Goal: Task Accomplishment & Management: Manage account settings

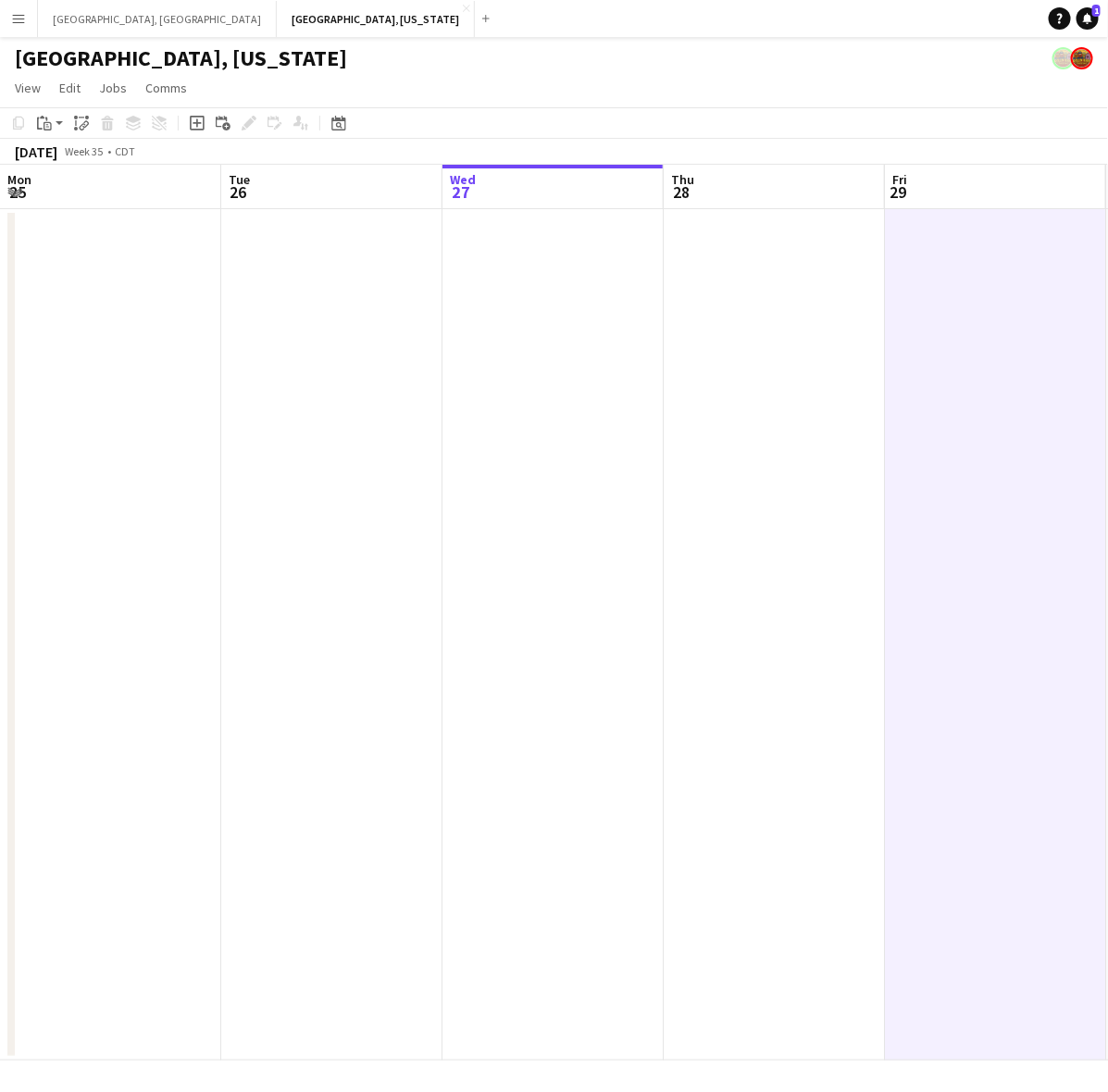
scroll to position [0, 641]
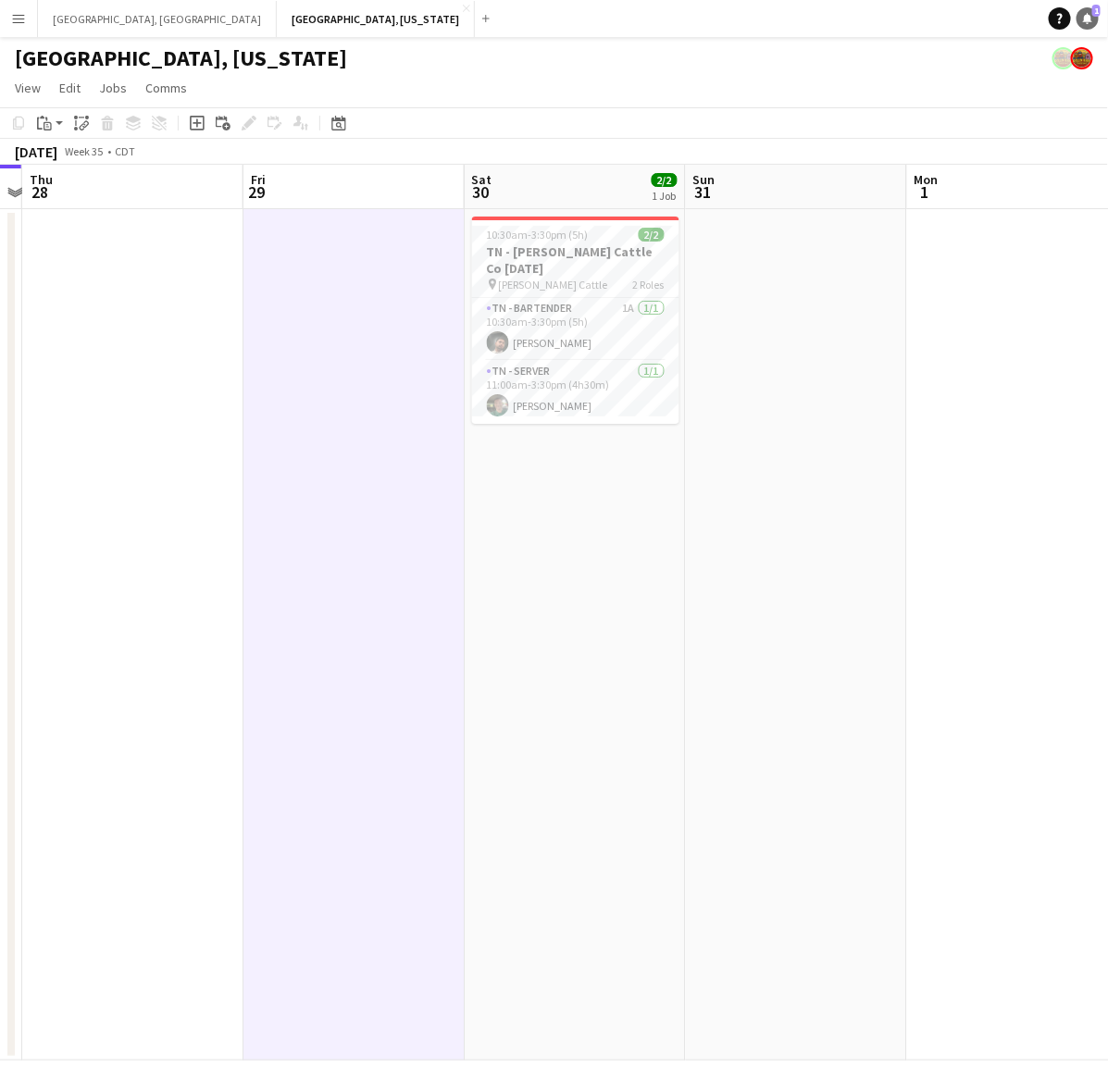
click at [1099, 10] on span "1" at bounding box center [1096, 11] width 9 height 12
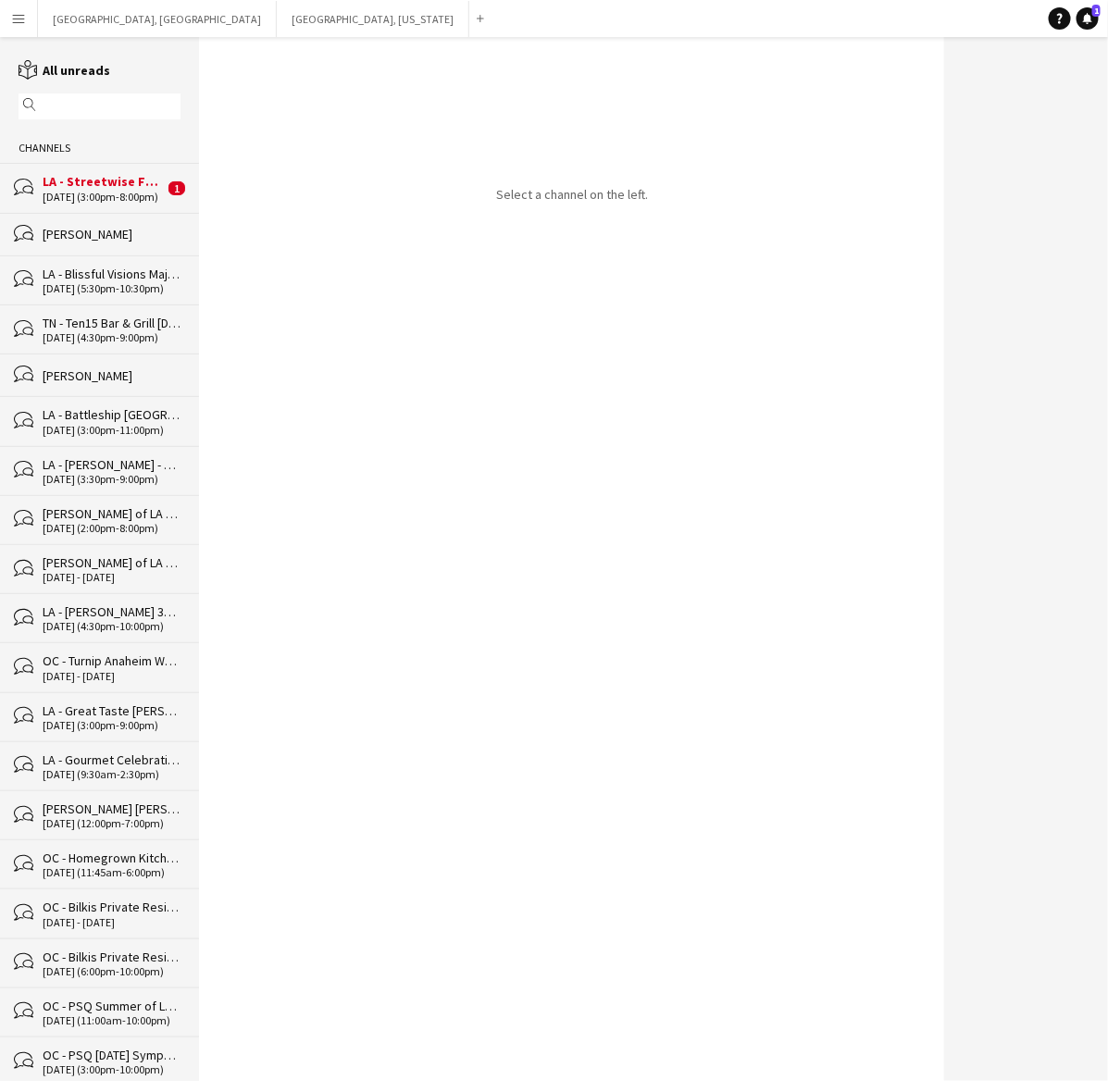
click at [109, 206] on div "bubbles LA - Streetwise Fontana [DATE] [DATE] (3:00pm-8:00pm) 1" at bounding box center [99, 187] width 199 height 50
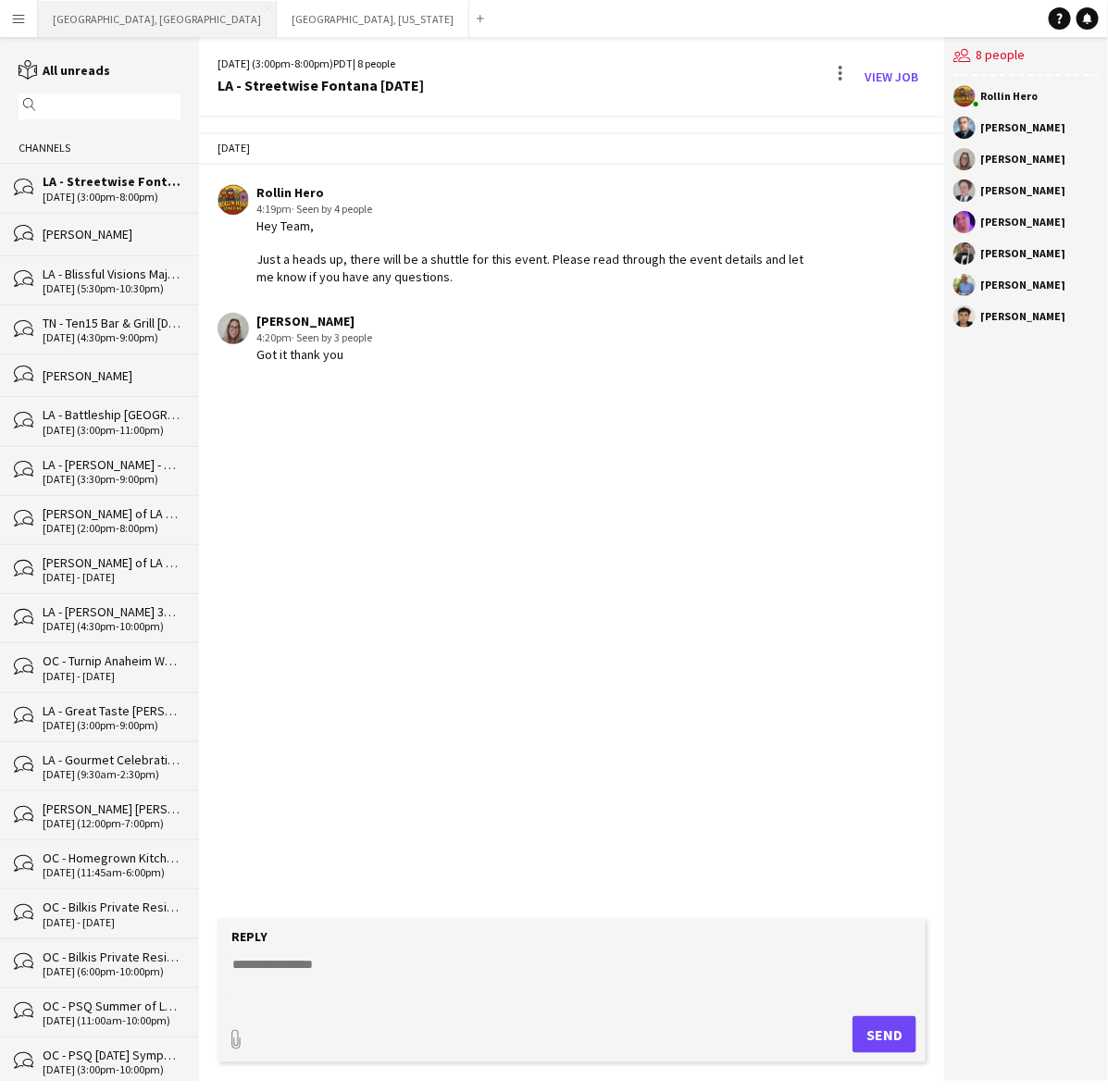
click at [85, 23] on button "[GEOGRAPHIC_DATA], [GEOGRAPHIC_DATA] Close" at bounding box center [157, 18] width 239 height 36
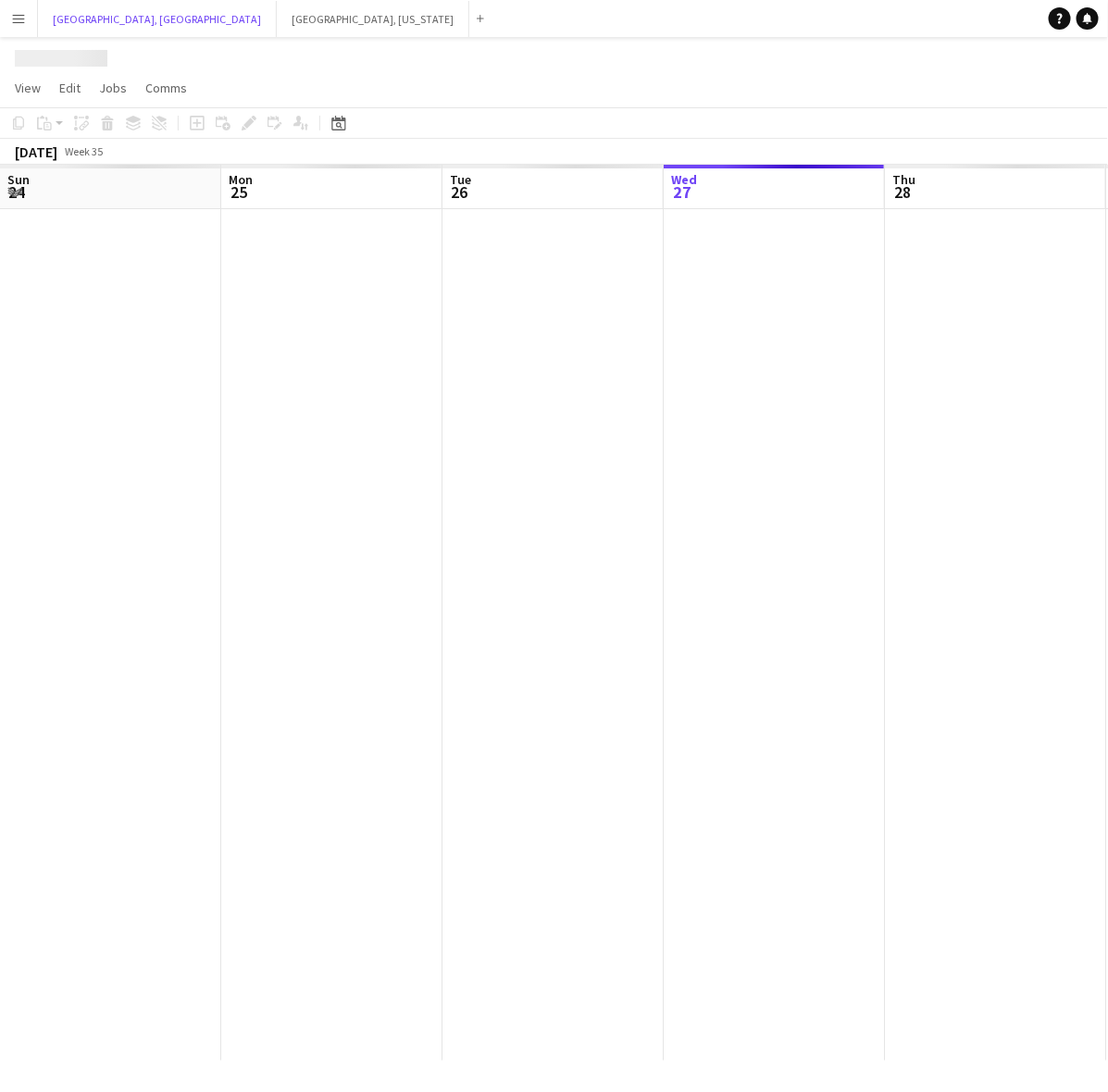
scroll to position [0, 442]
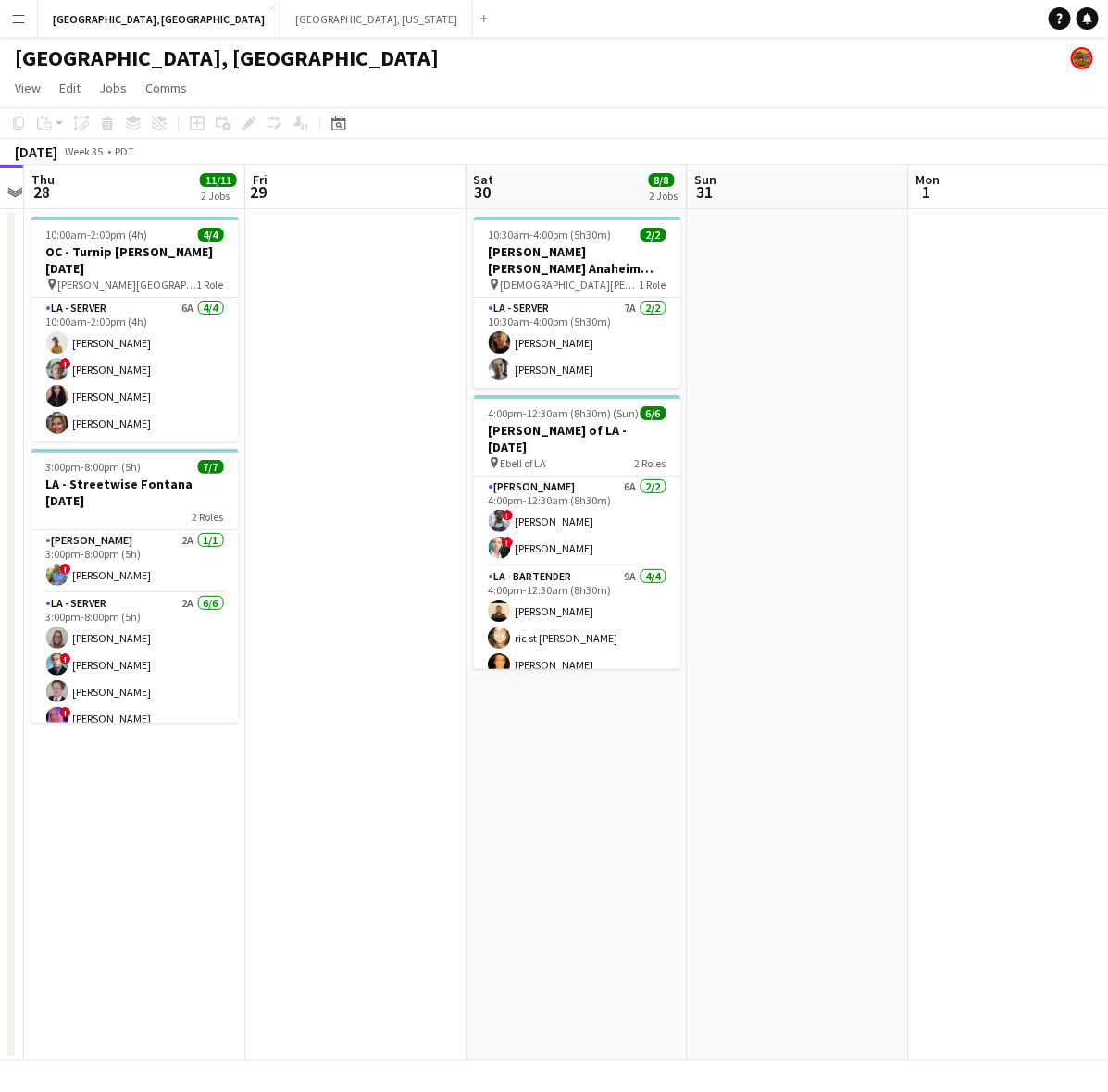
drag, startPoint x: 771, startPoint y: 504, endPoint x: 370, endPoint y: 659, distance: 429.9
click at [370, 659] on app-calendar-viewport "Mon 25 Tue 26 Wed 27 Thu 28 11/11 2 Jobs Fri 29 Sat 30 8/8 2 Jobs Sun 31 Mon 1 …" at bounding box center [554, 612] width 1108 height 896
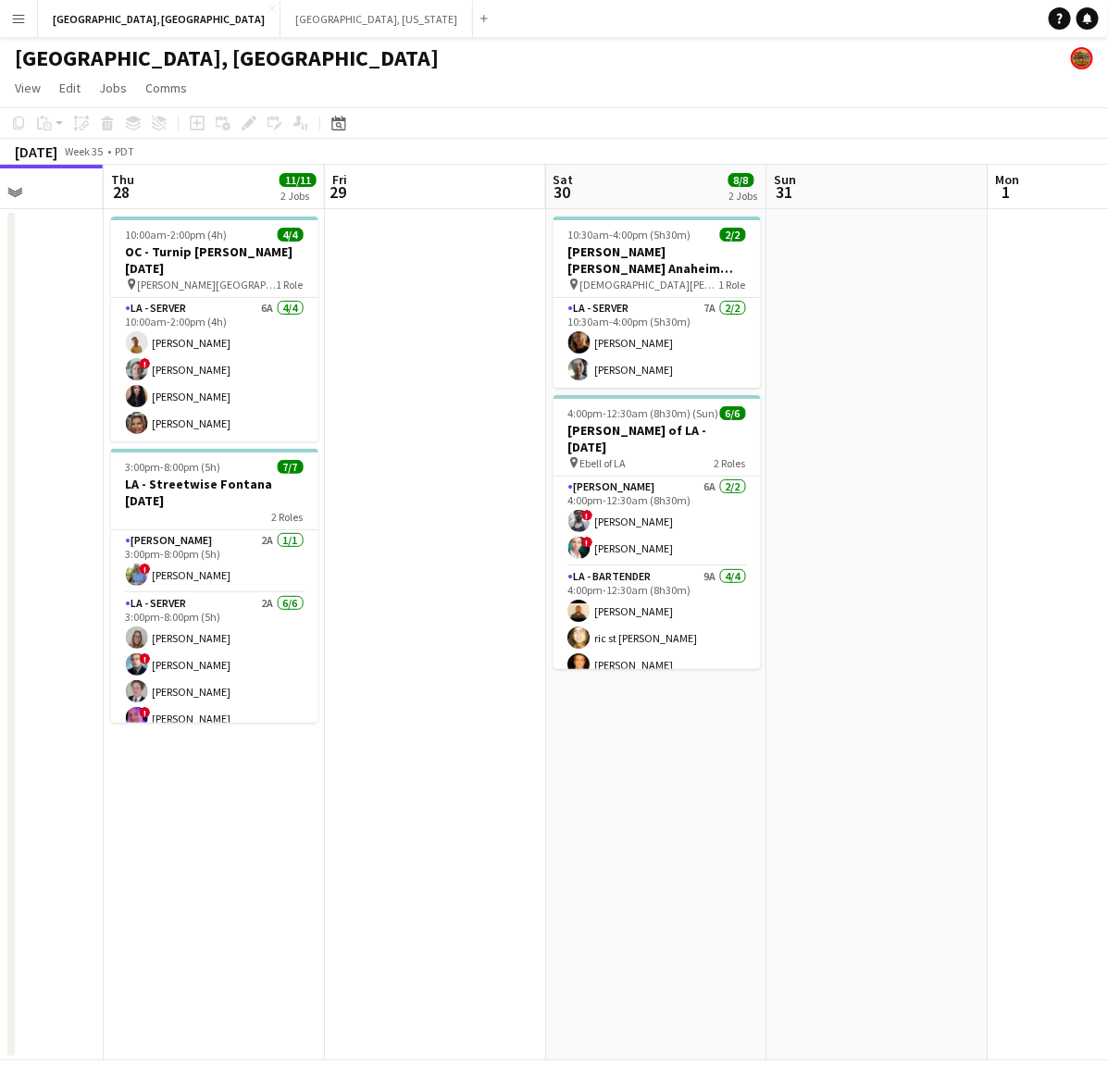
drag, startPoint x: 973, startPoint y: 477, endPoint x: 510, endPoint y: 599, distance: 478.8
click at [286, 620] on app-calendar-viewport "Mon 25 Tue 26 Wed 27 Thu 28 11/11 2 Jobs Fri 29 Sat 30 8/8 2 Jobs Sun 31 Mon 1 …" at bounding box center [554, 612] width 1108 height 896
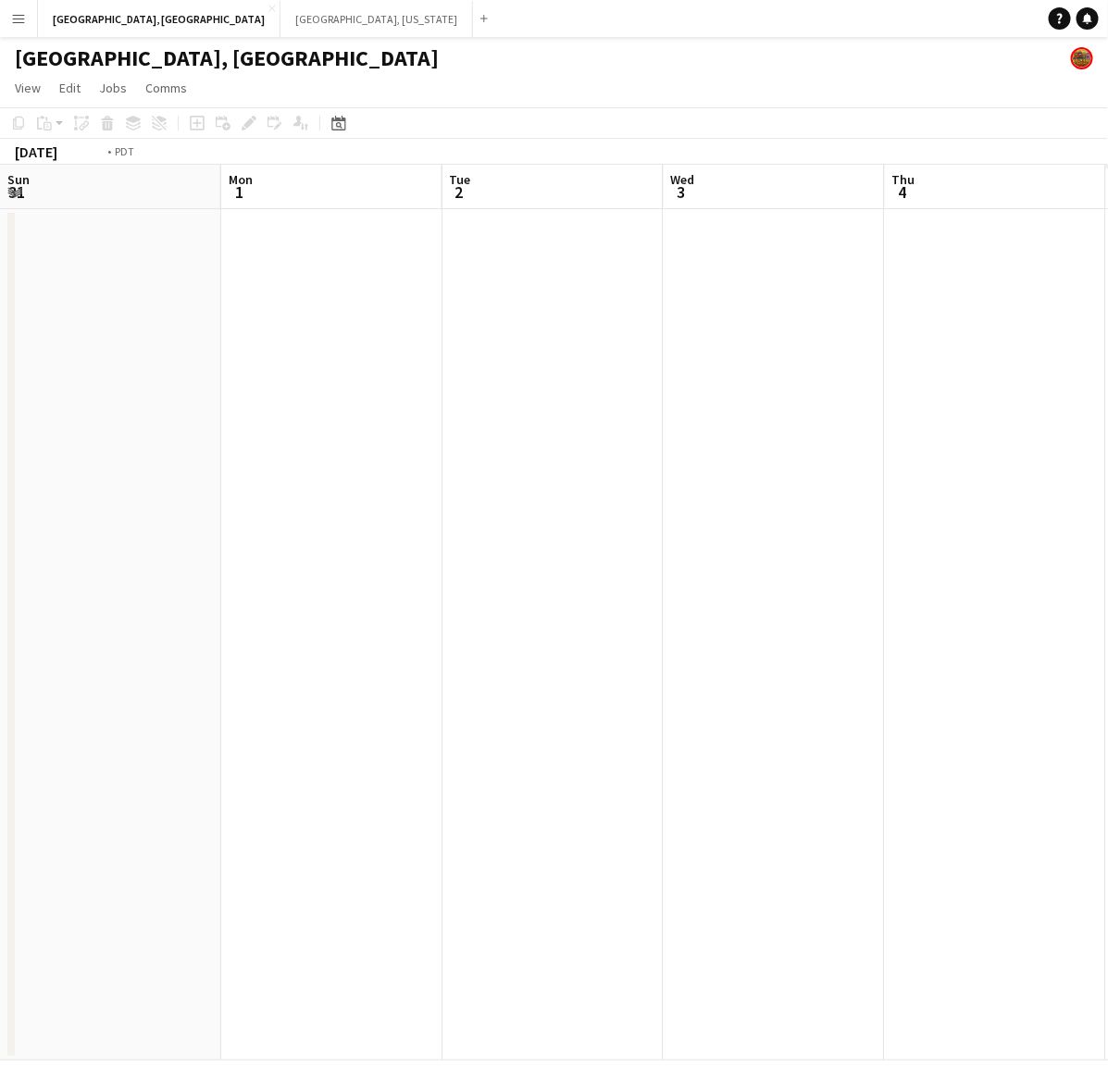
drag, startPoint x: 729, startPoint y: 555, endPoint x: 446, endPoint y: 634, distance: 293.8
click at [352, 645] on app-calendar-viewport "Thu 28 11/11 2 Jobs Fri 29 Sat 30 8/8 2 Jobs Sun 31 Mon 1 Tue 2 Wed 3 Thu 4 Fri…" at bounding box center [554, 612] width 1108 height 896
drag, startPoint x: 341, startPoint y: 695, endPoint x: 164, endPoint y: 728, distance: 180.0
click at [164, 728] on app-calendar-viewport "Sat 30 8/8 2 Jobs Sun 31 Mon 1 Tue 2 Wed 3 Thu 4 Fri 5 Sat 6 Sun 7 Mon 8 10:30a…" at bounding box center [554, 612] width 1108 height 896
drag, startPoint x: 850, startPoint y: 566, endPoint x: 879, endPoint y: 543, distance: 37.0
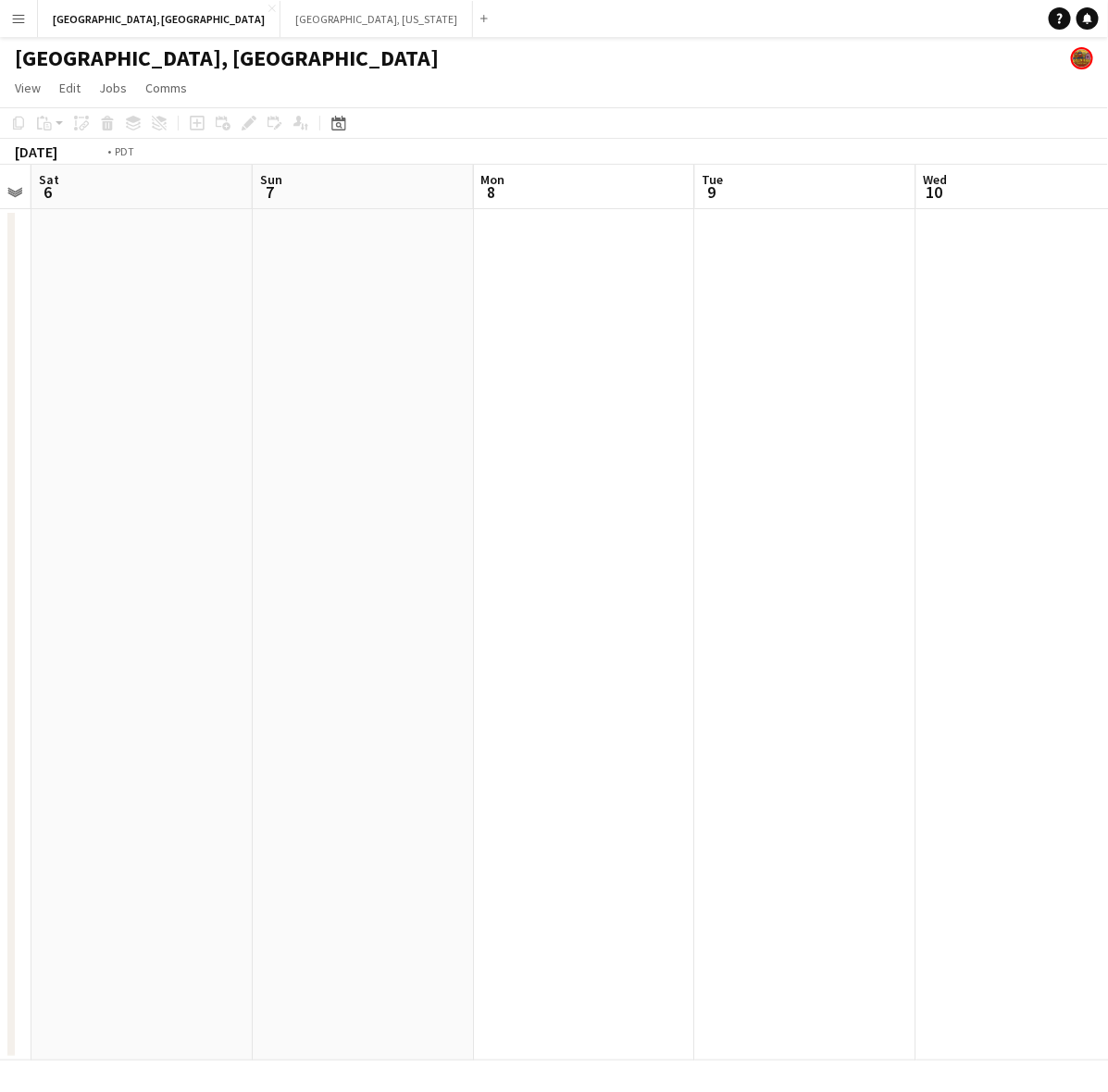
click at [325, 679] on app-calendar-viewport "Wed 3 Thu 4 Fri 5 Sat 6 Sun 7 Mon 8 Tue 9 Wed 10 Thu 11 Fri 12" at bounding box center [554, 612] width 1108 height 896
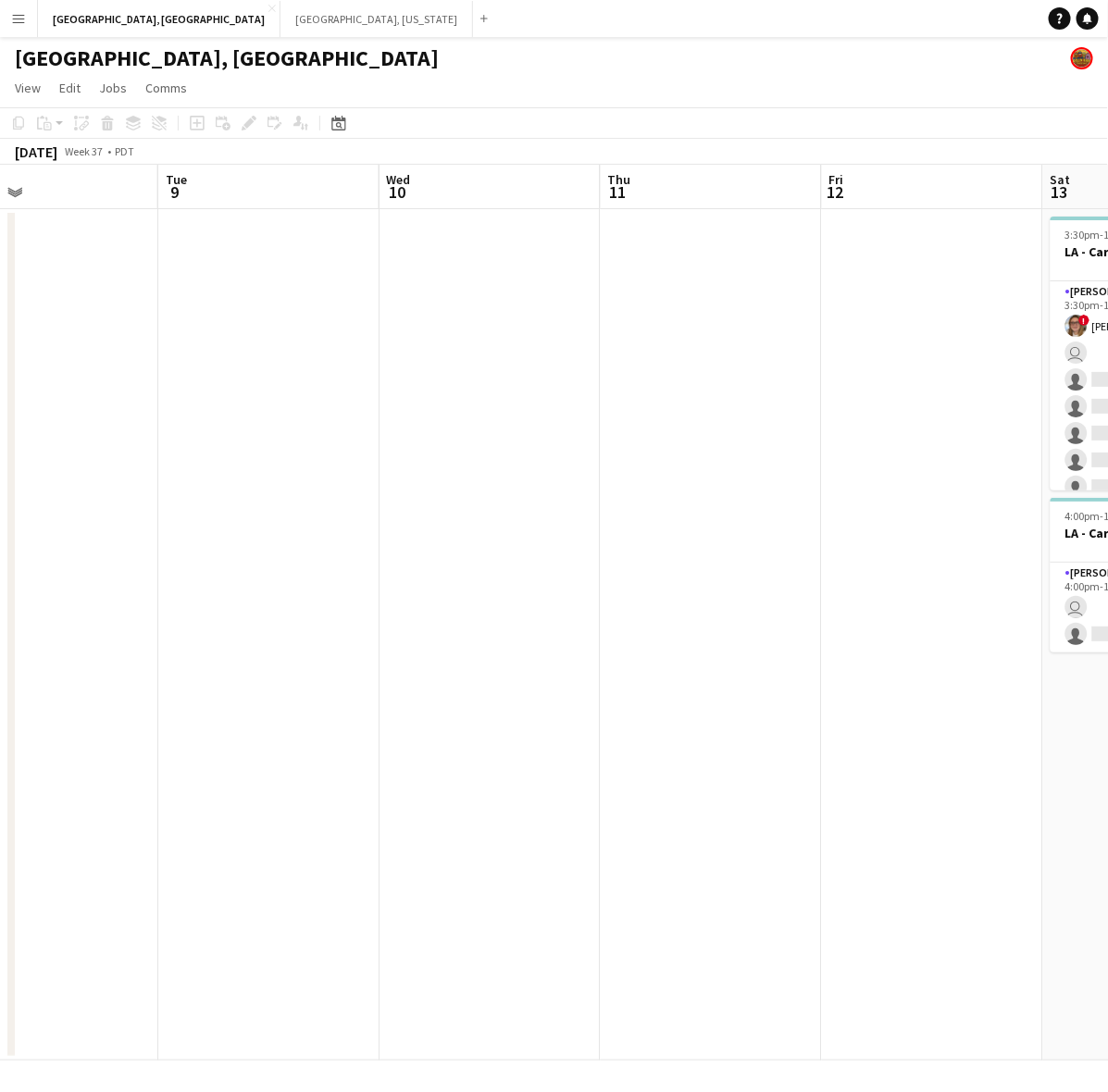
drag, startPoint x: 989, startPoint y: 509, endPoint x: 452, endPoint y: 617, distance: 547.8
click at [458, 615] on app-calendar-viewport "Fri 5 Sat 6 Sun 7 Mon 8 Tue 9 Wed 10 Thu 11 Fri 12 Sat 13 4/16 2 Jobs Sun 14 3:…" at bounding box center [554, 612] width 1108 height 896
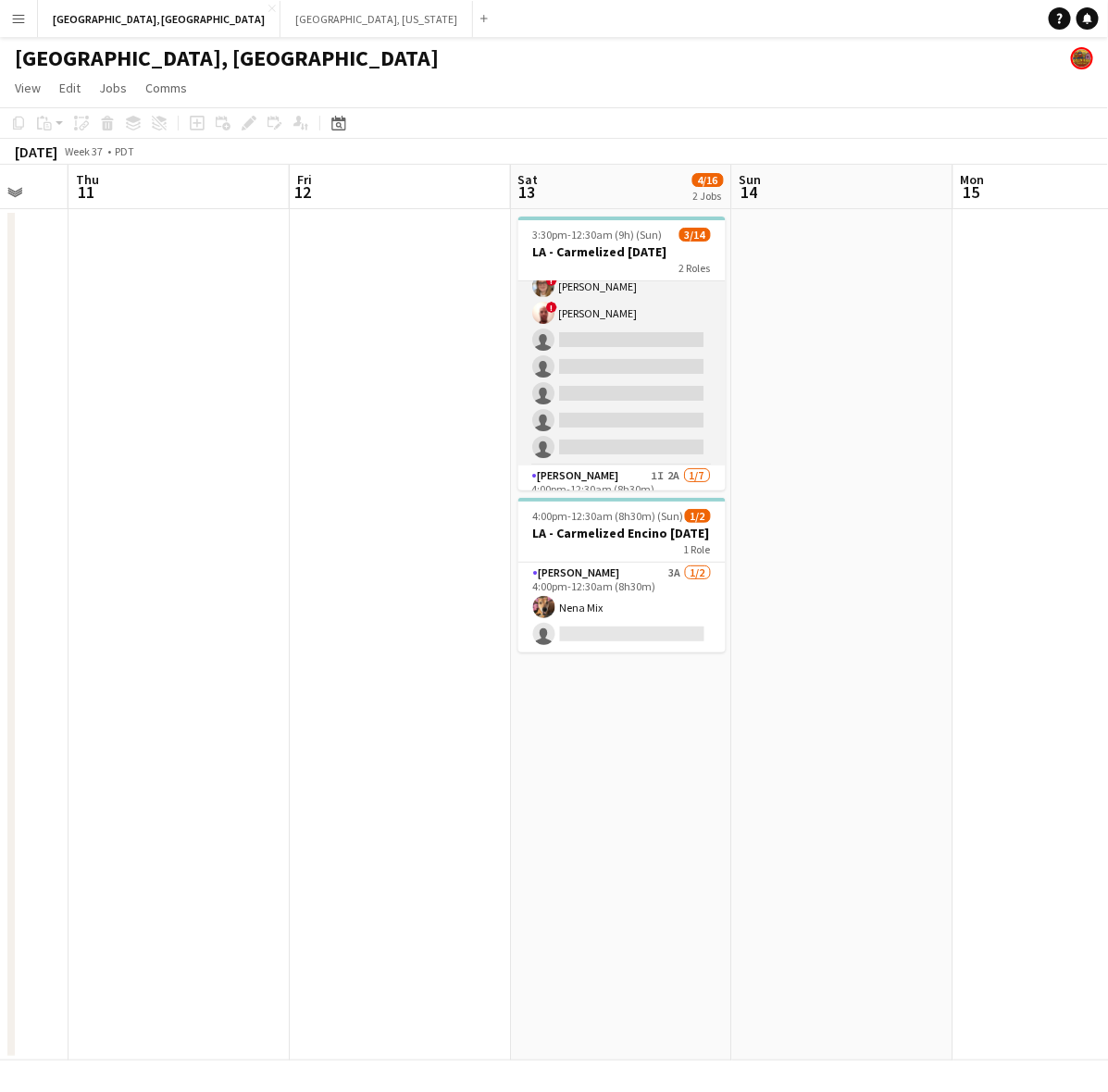
scroll to position [0, 0]
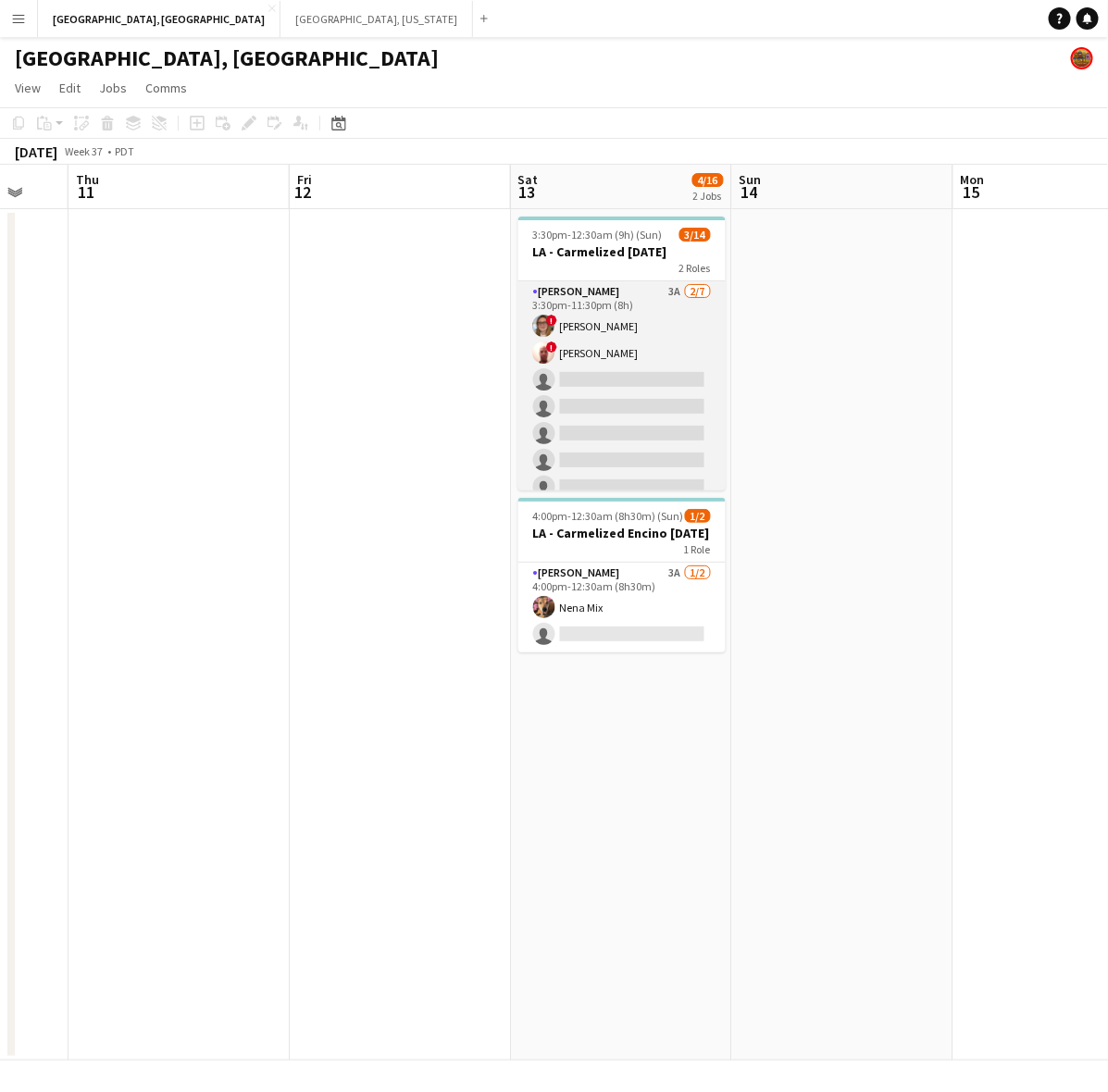
drag, startPoint x: 646, startPoint y: 377, endPoint x: 678, endPoint y: 344, distance: 46.0
click at [646, 375] on app-card-role "[PERSON_NAME] 3A [DATE] 3:30pm-11:30pm (8h) ! [PERSON_NAME] ! [PERSON_NAME] sin…" at bounding box center [621, 393] width 207 height 224
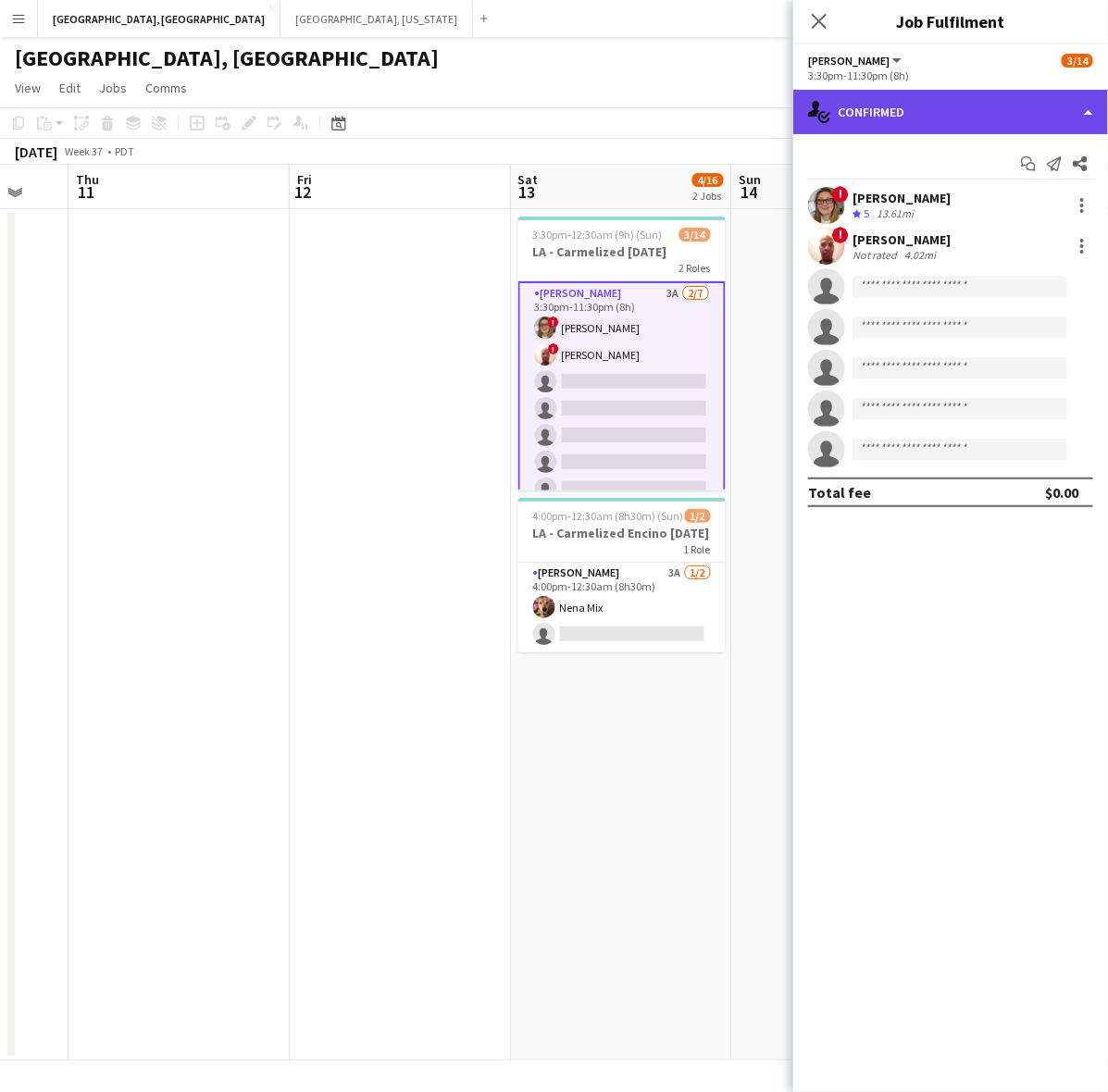
click at [954, 122] on div "single-neutral-actions-check-2 Confirmed" at bounding box center [951, 112] width 315 height 45
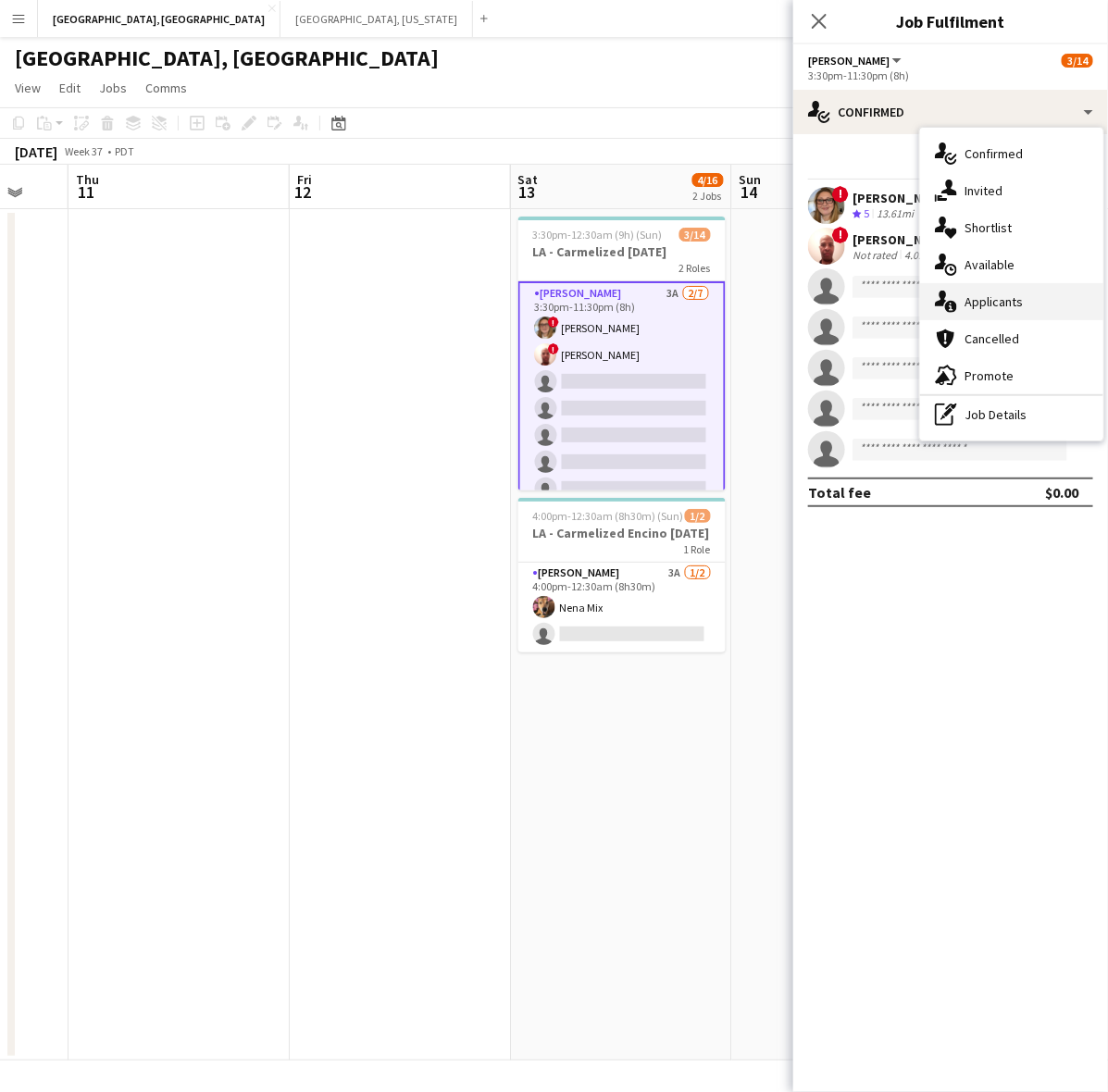
click at [994, 306] on div "single-neutral-actions-information Applicants" at bounding box center [1011, 302] width 184 height 37
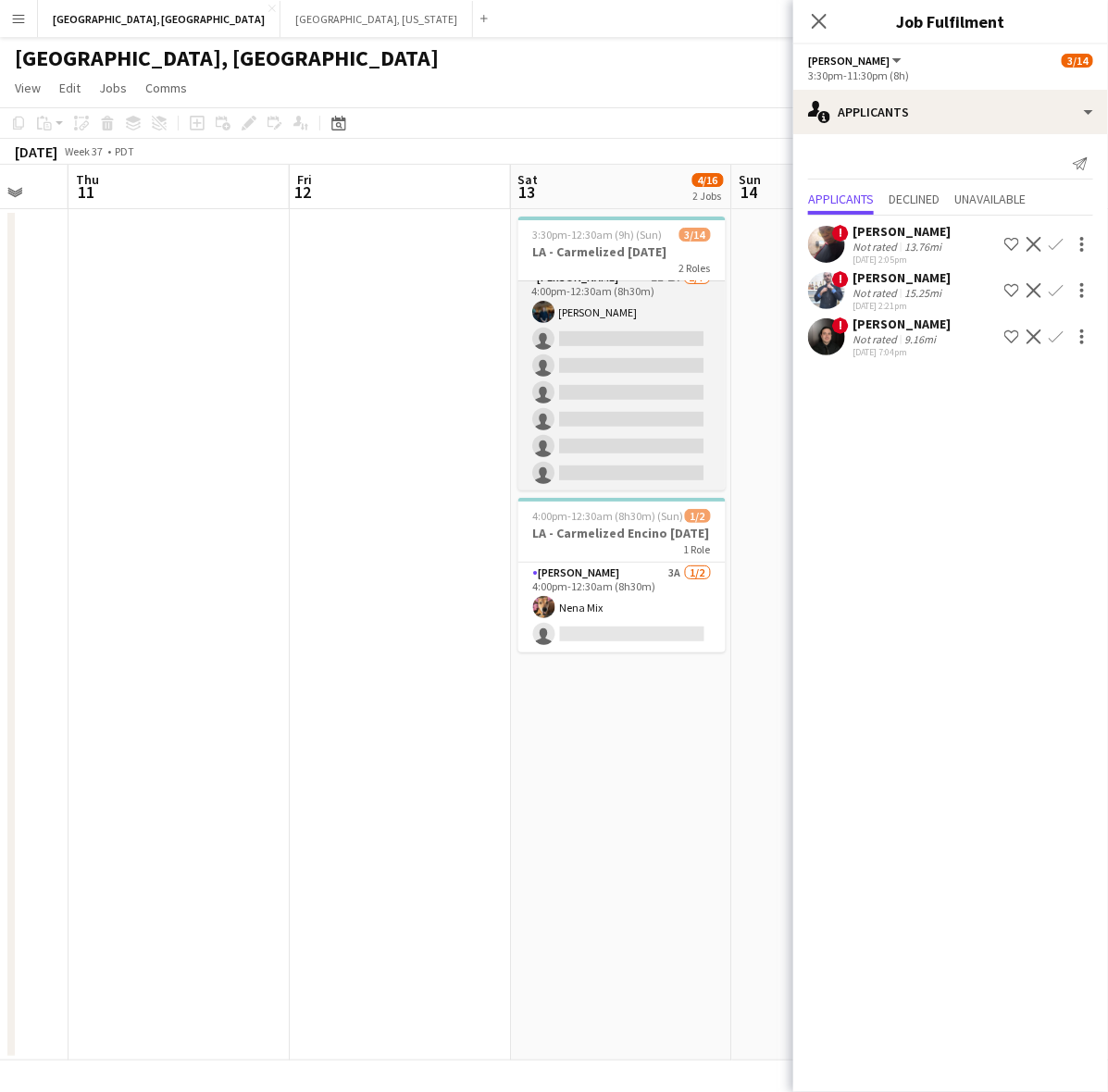
click at [661, 422] on app-card-role "[PERSON_NAME] 1I 2A [DATE] 4:00pm-12:30am (8h30m) [PERSON_NAME] single-neutral-…" at bounding box center [621, 379] width 207 height 224
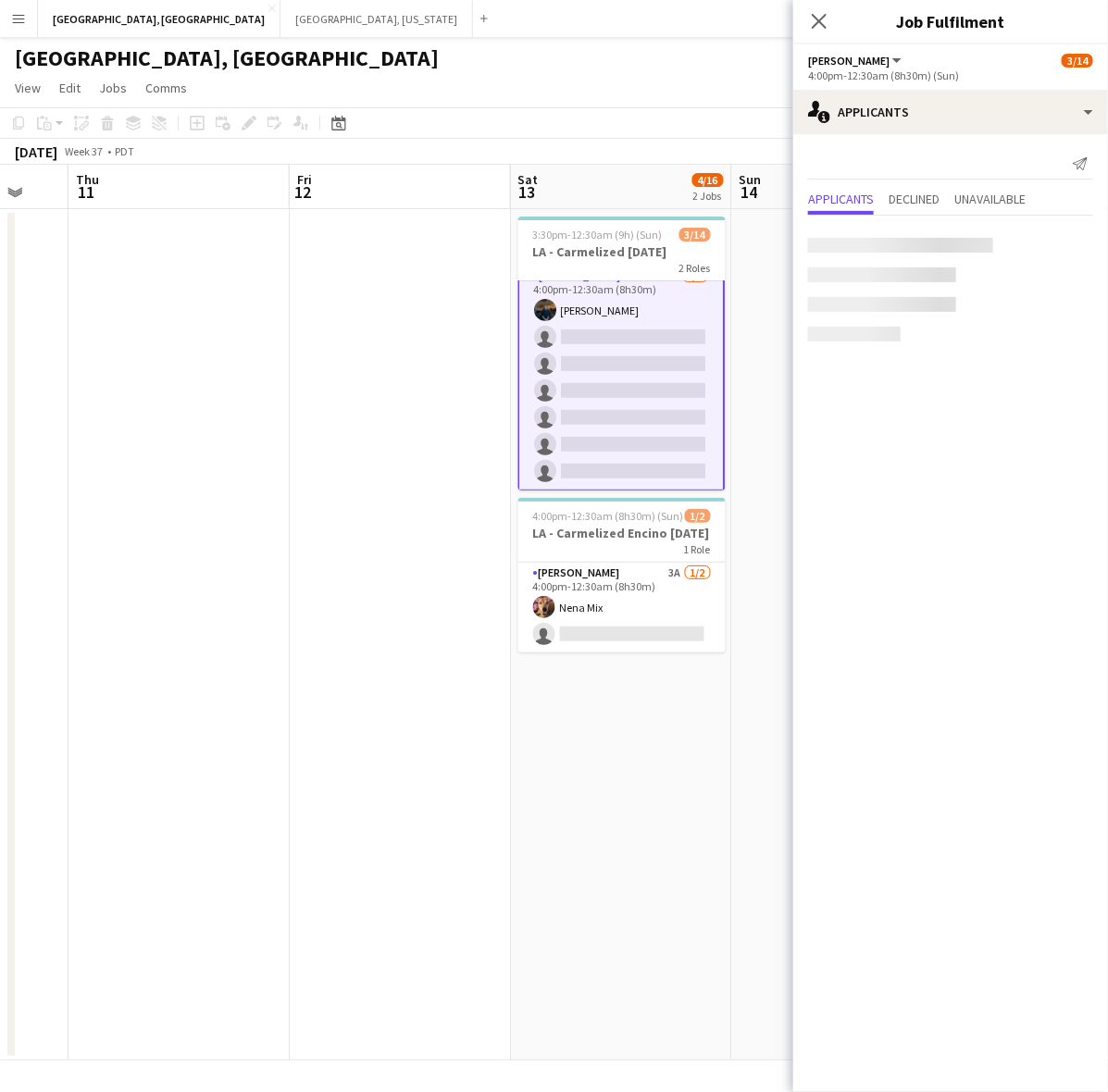
scroll to position [241, 0]
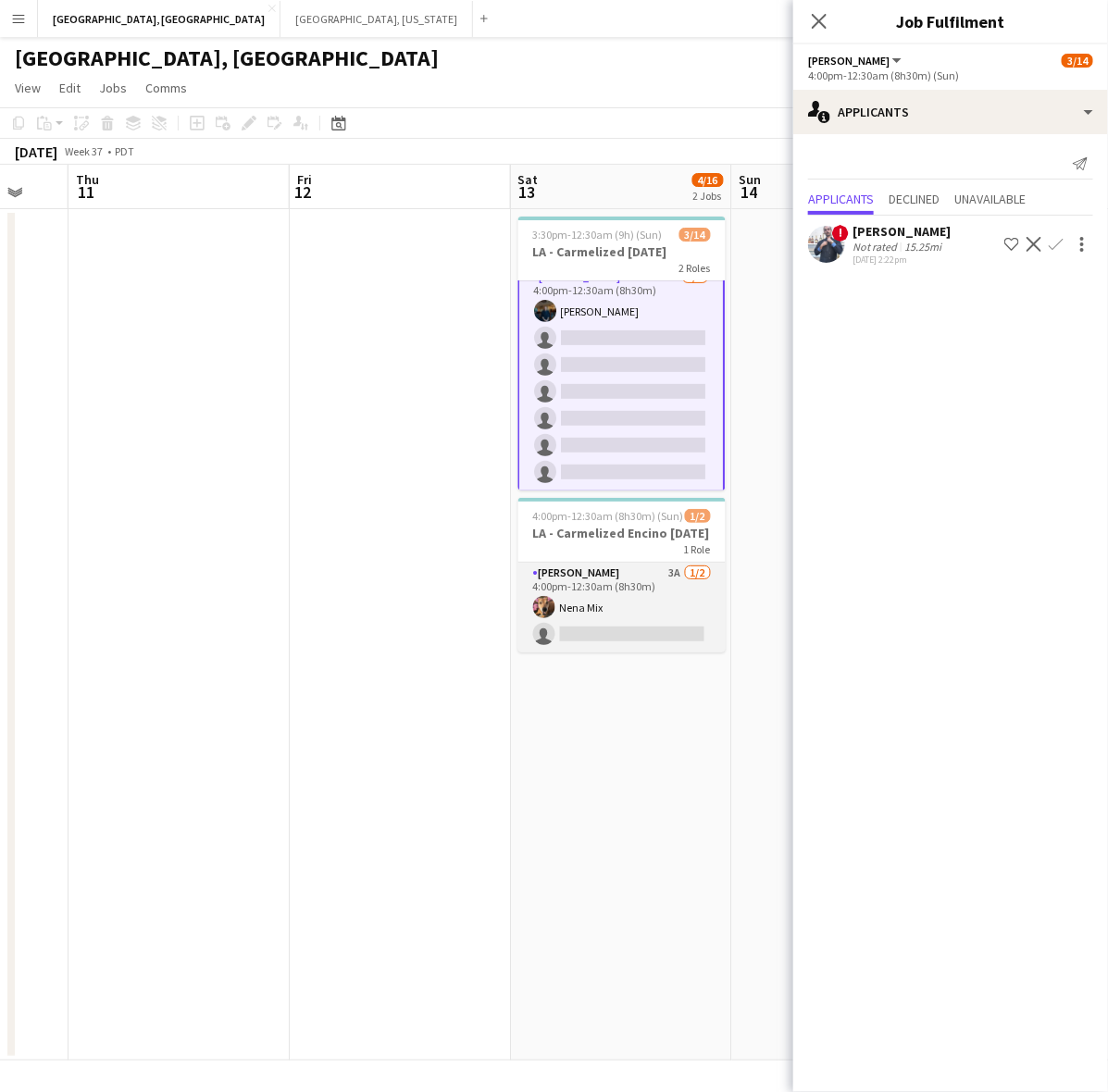
click at [621, 615] on app-card-role "[PERSON_NAME] 3A [DATE] 4:00pm-12:30am (8h30m) Nena Mix single-neutral-actions" at bounding box center [621, 607] width 207 height 89
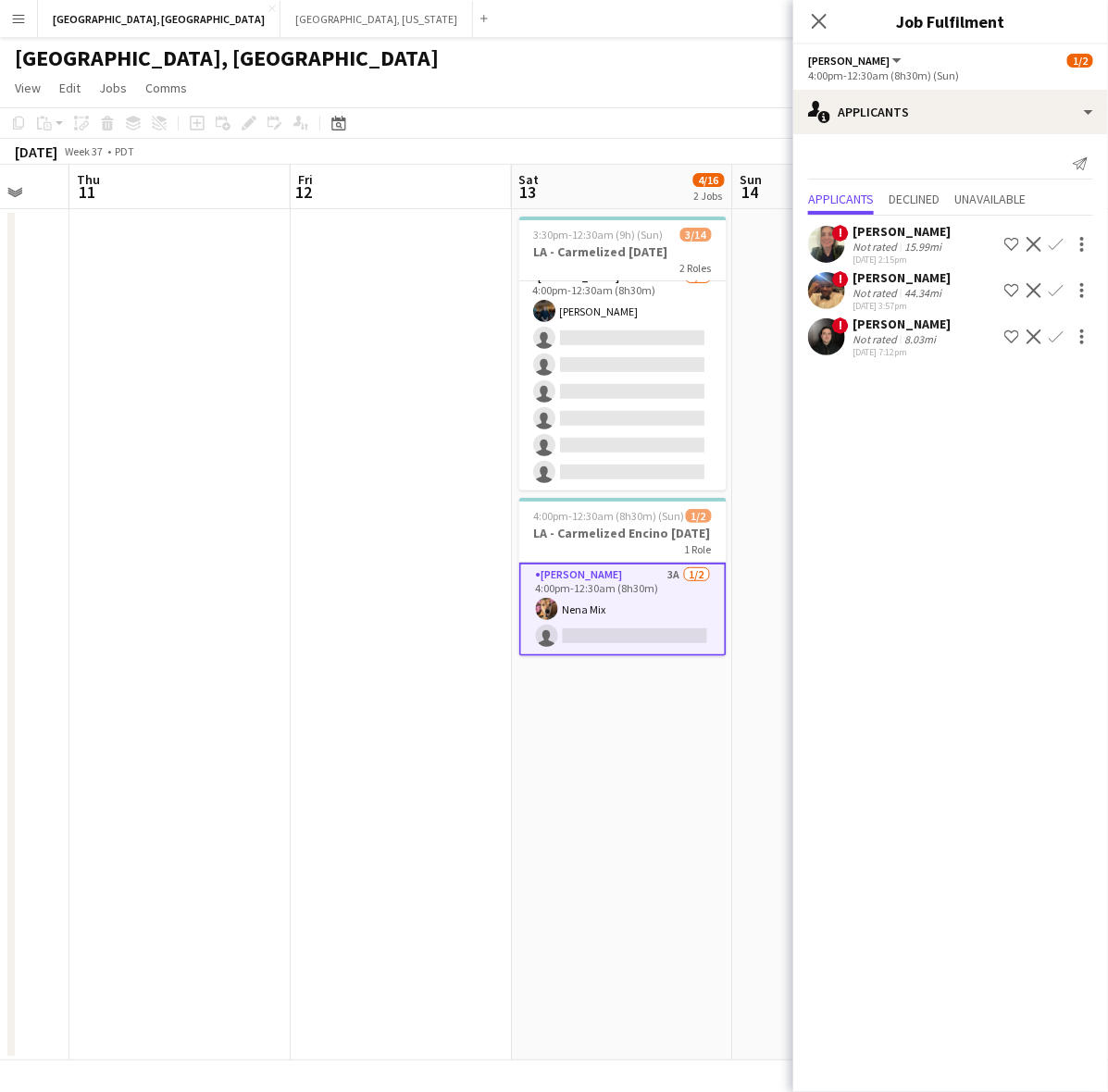
click at [900, 287] on div "44.34mi" at bounding box center [923, 292] width 45 height 14
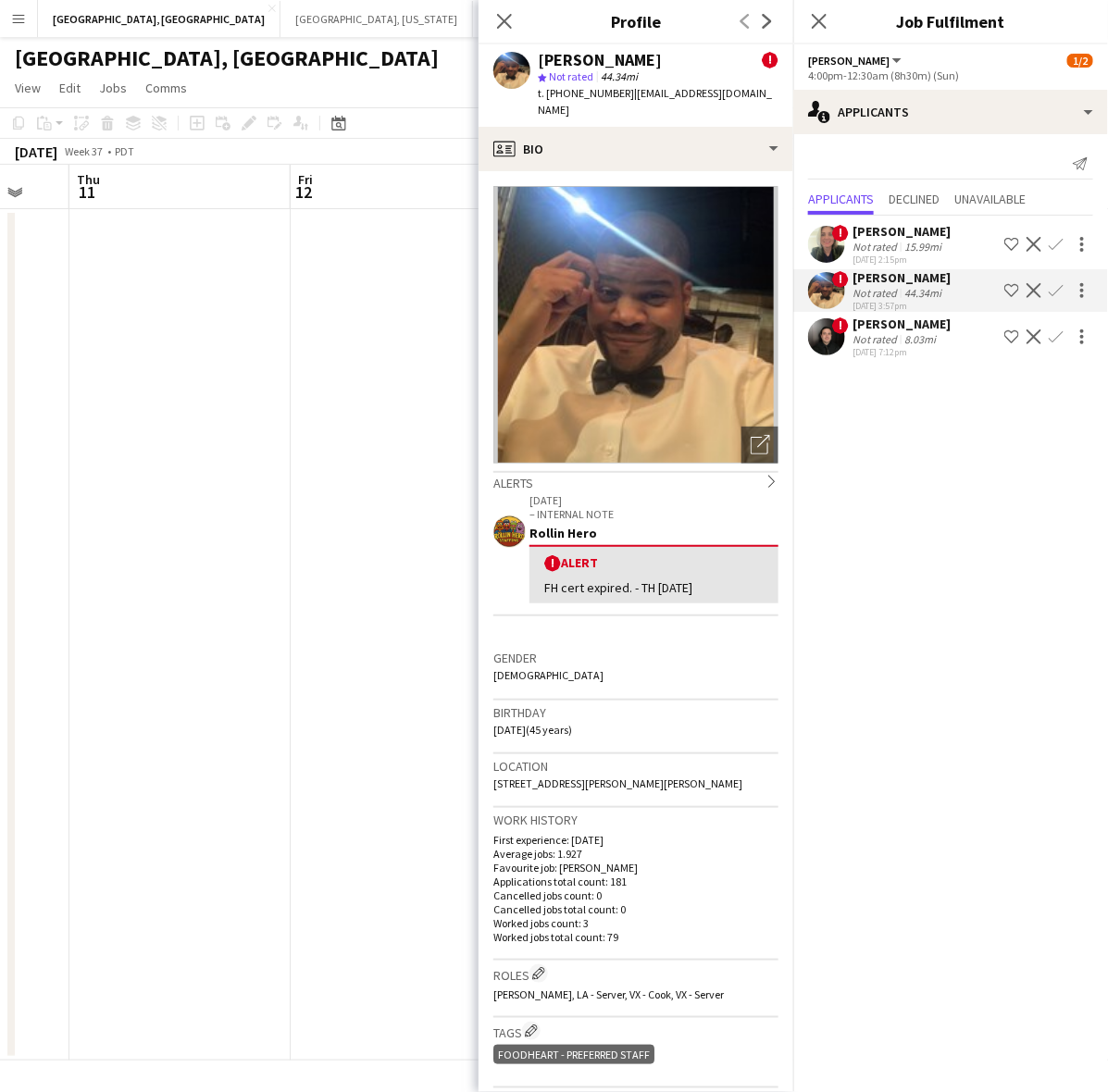
click at [900, 287] on div "44.34mi" at bounding box center [923, 292] width 45 height 14
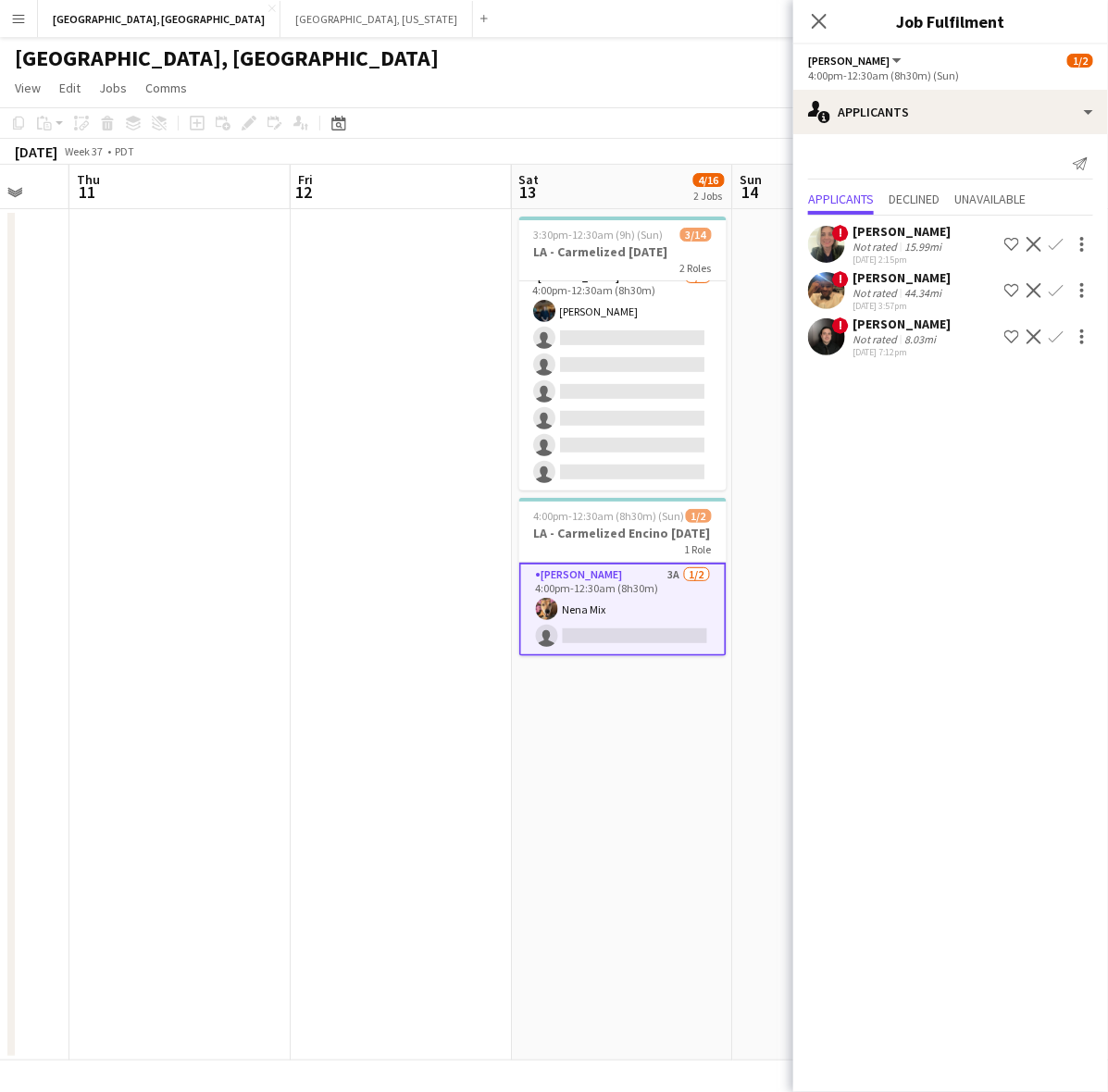
click at [1062, 283] on app-icon "Confirm" at bounding box center [1056, 290] width 15 height 15
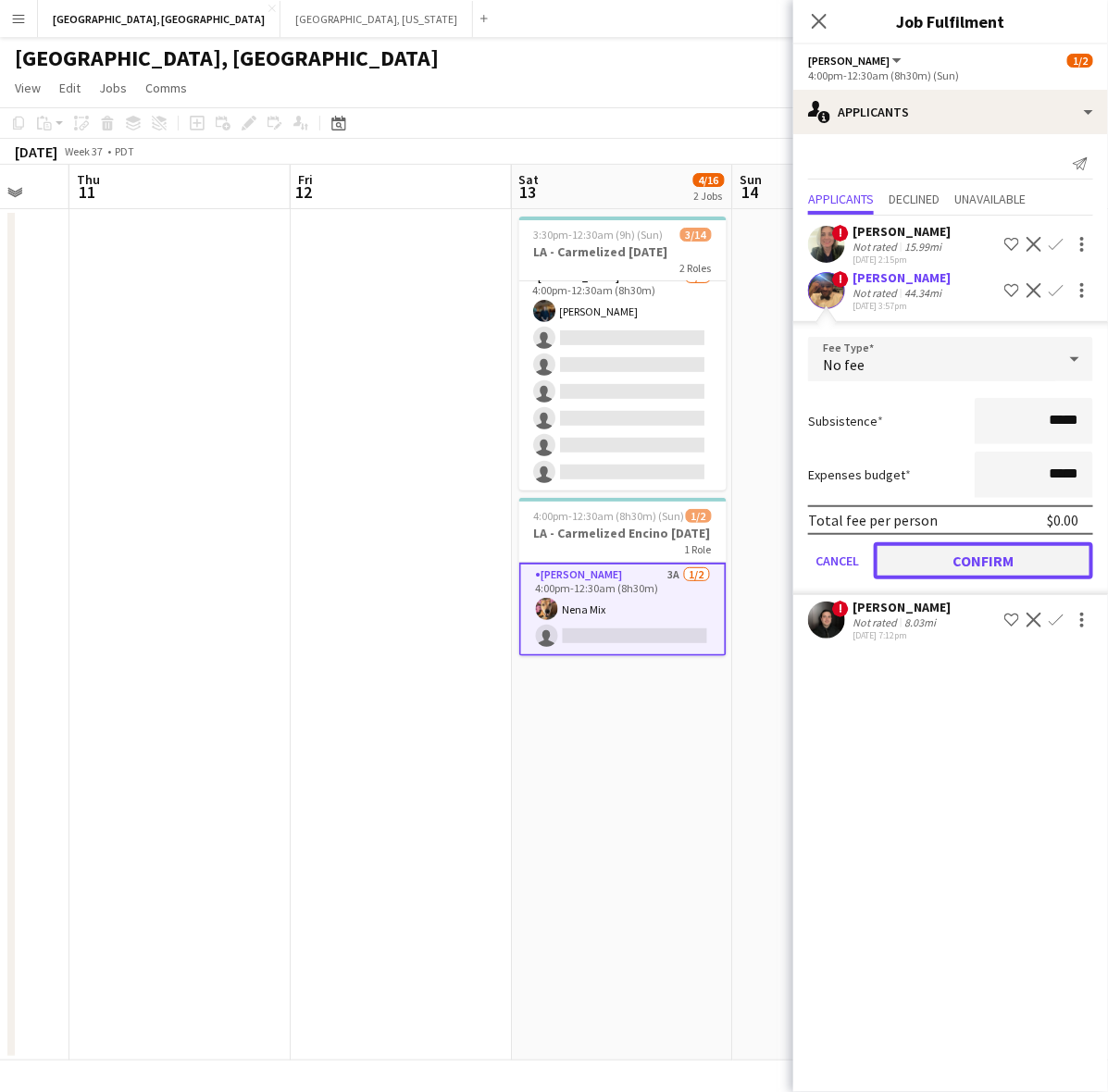
click at [969, 561] on button "Confirm" at bounding box center [984, 560] width 219 height 37
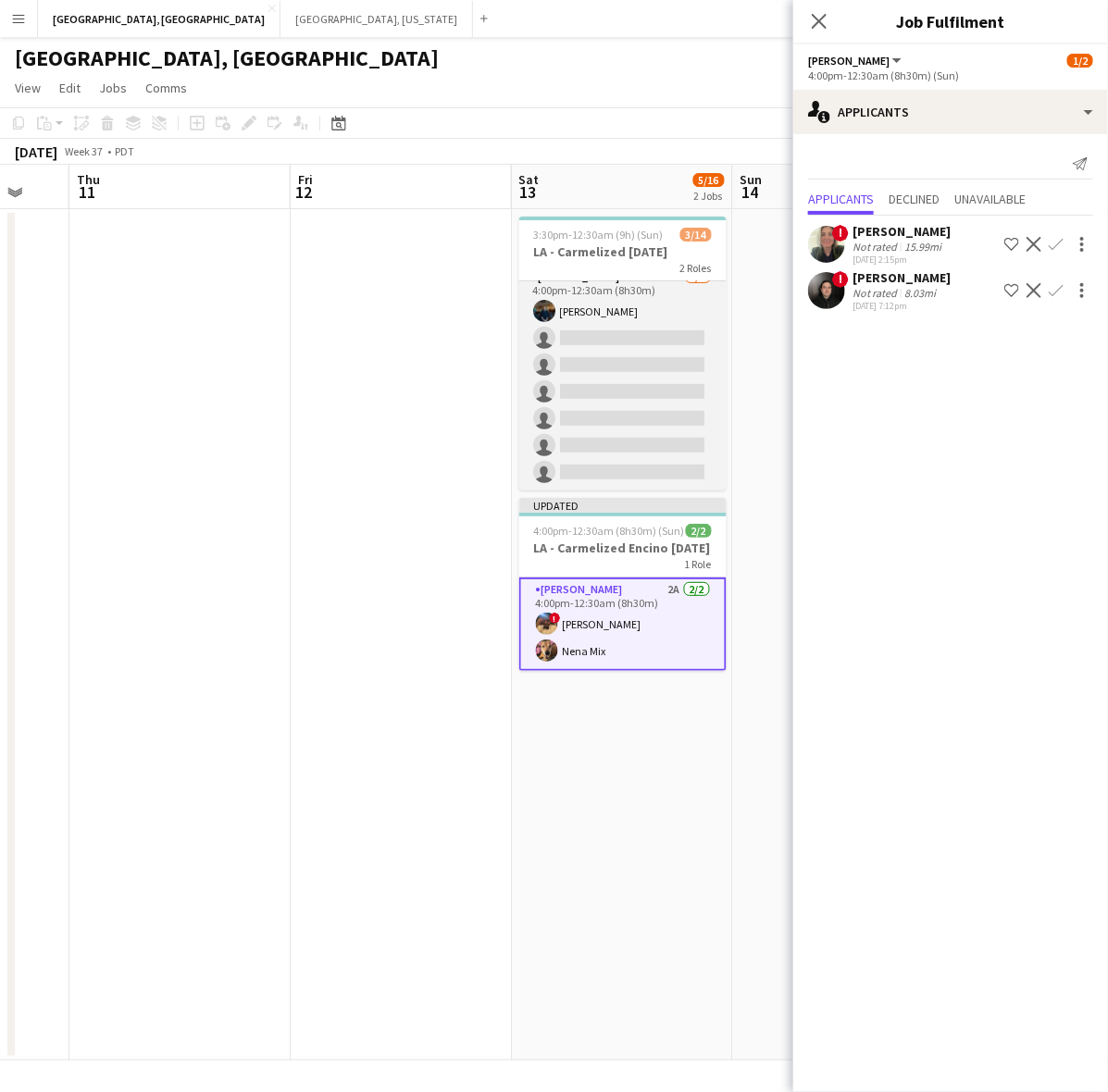
click at [632, 370] on app-card-role "[PERSON_NAME] 1I 2A [DATE] 4:00pm-12:30am (8h30m) [PERSON_NAME] single-neutral-…" at bounding box center [622, 378] width 207 height 224
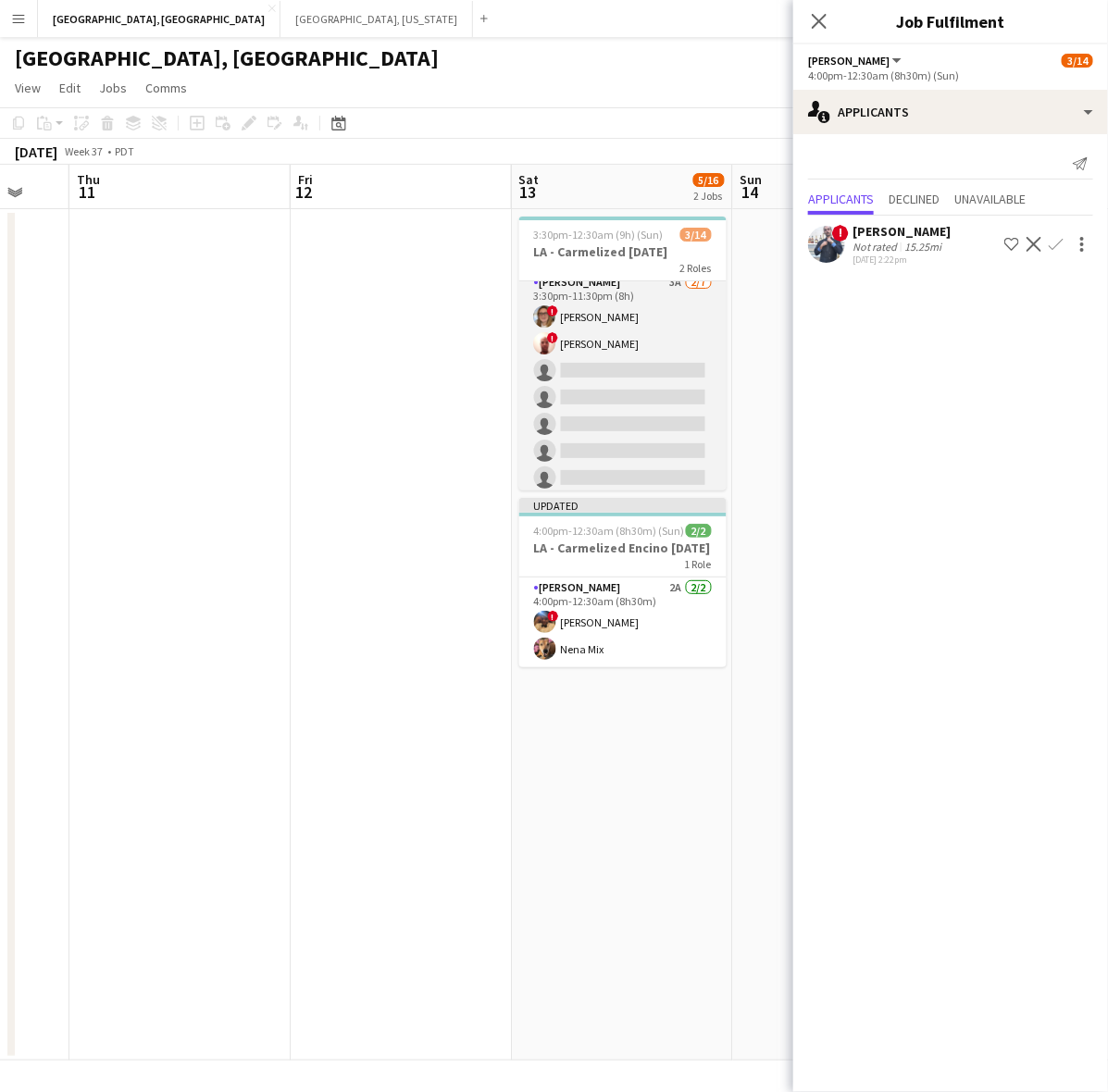
click at [635, 370] on app-card-role "[PERSON_NAME] 3A [DATE] 3:30pm-11:30pm (8h) ! [PERSON_NAME] ! [PERSON_NAME] sin…" at bounding box center [622, 383] width 207 height 224
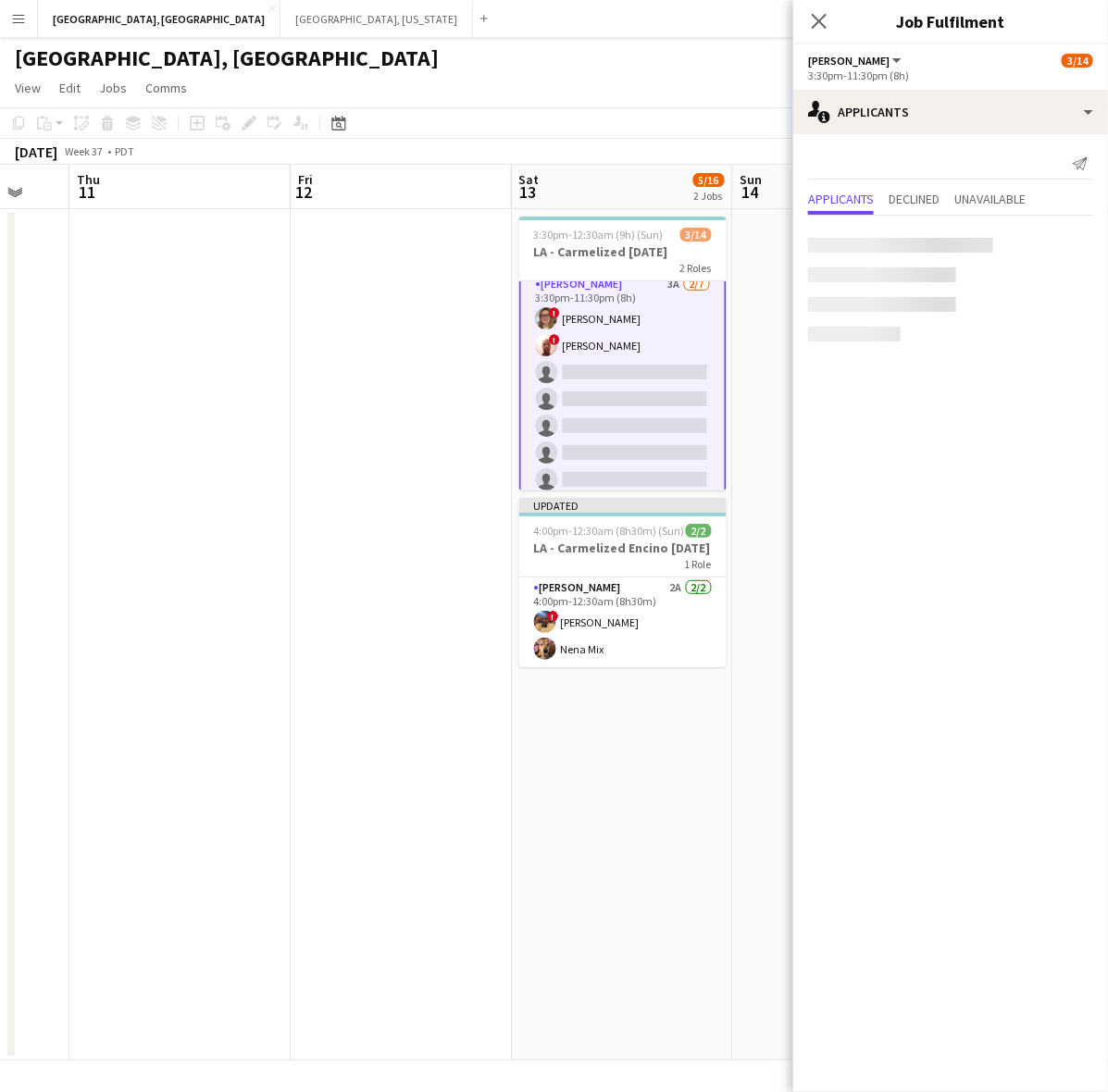
scroll to position [10, 0]
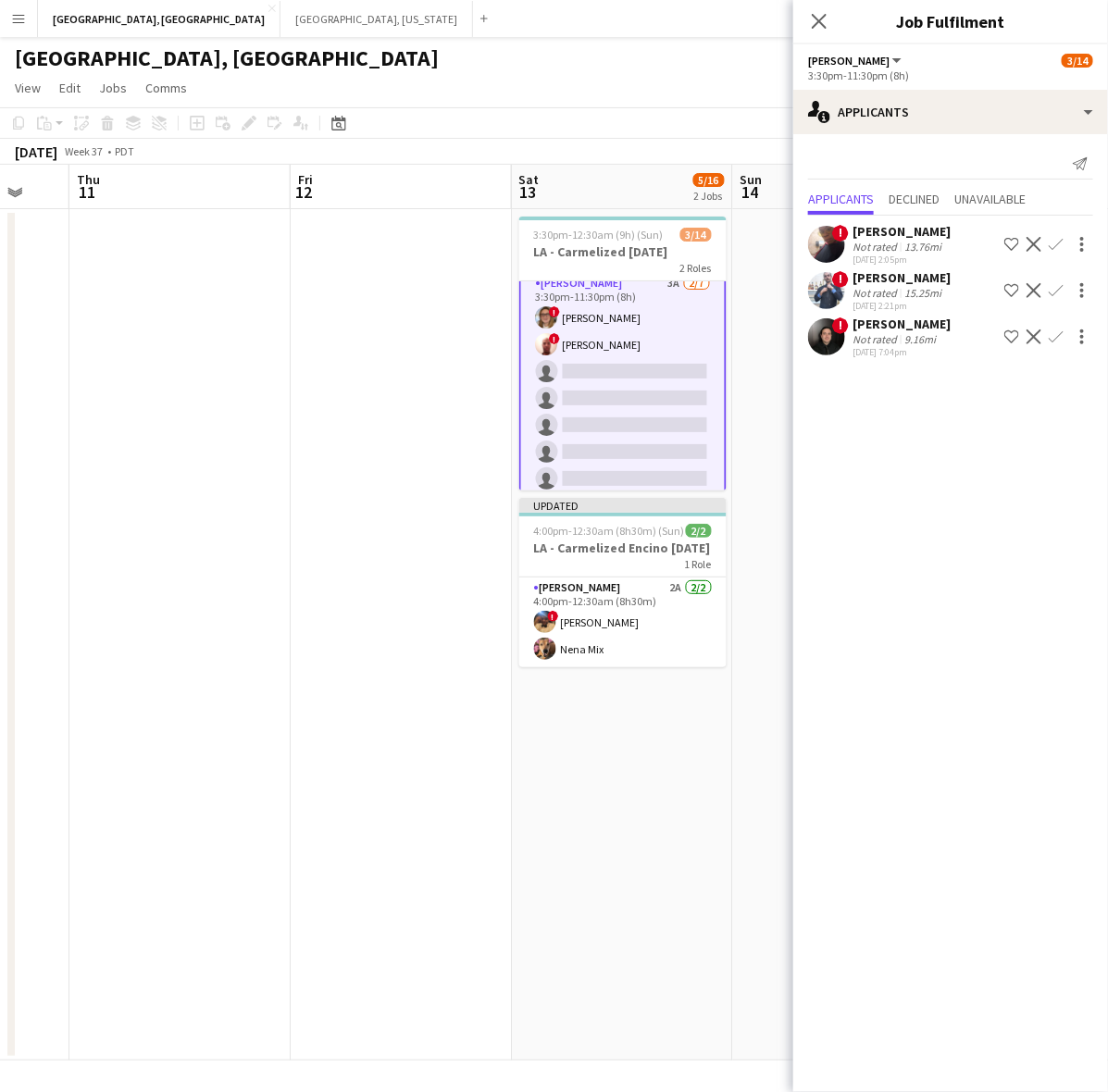
click at [1057, 334] on app-icon "Confirm" at bounding box center [1056, 336] width 15 height 15
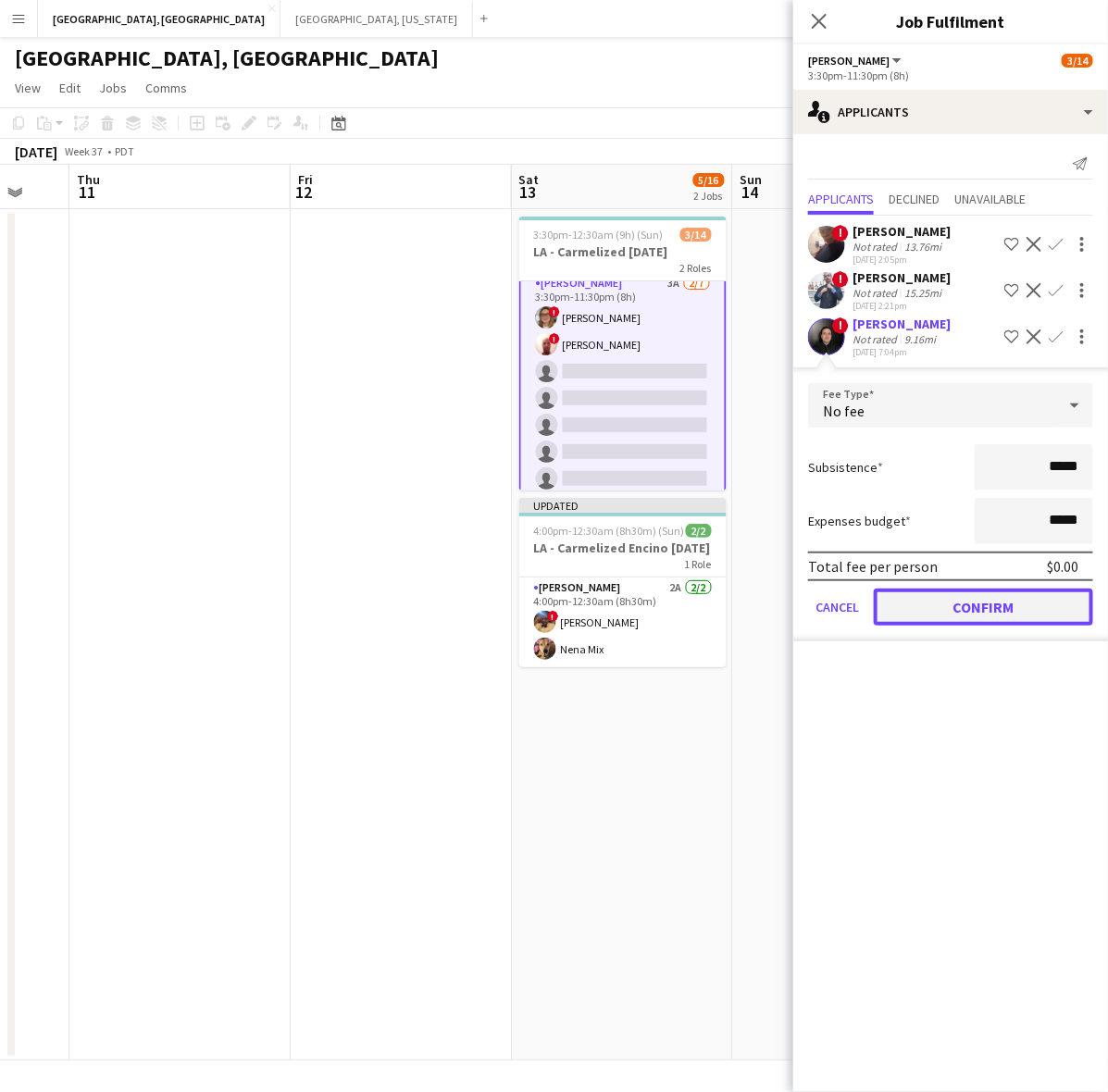
click at [986, 598] on button "Confirm" at bounding box center [984, 607] width 219 height 37
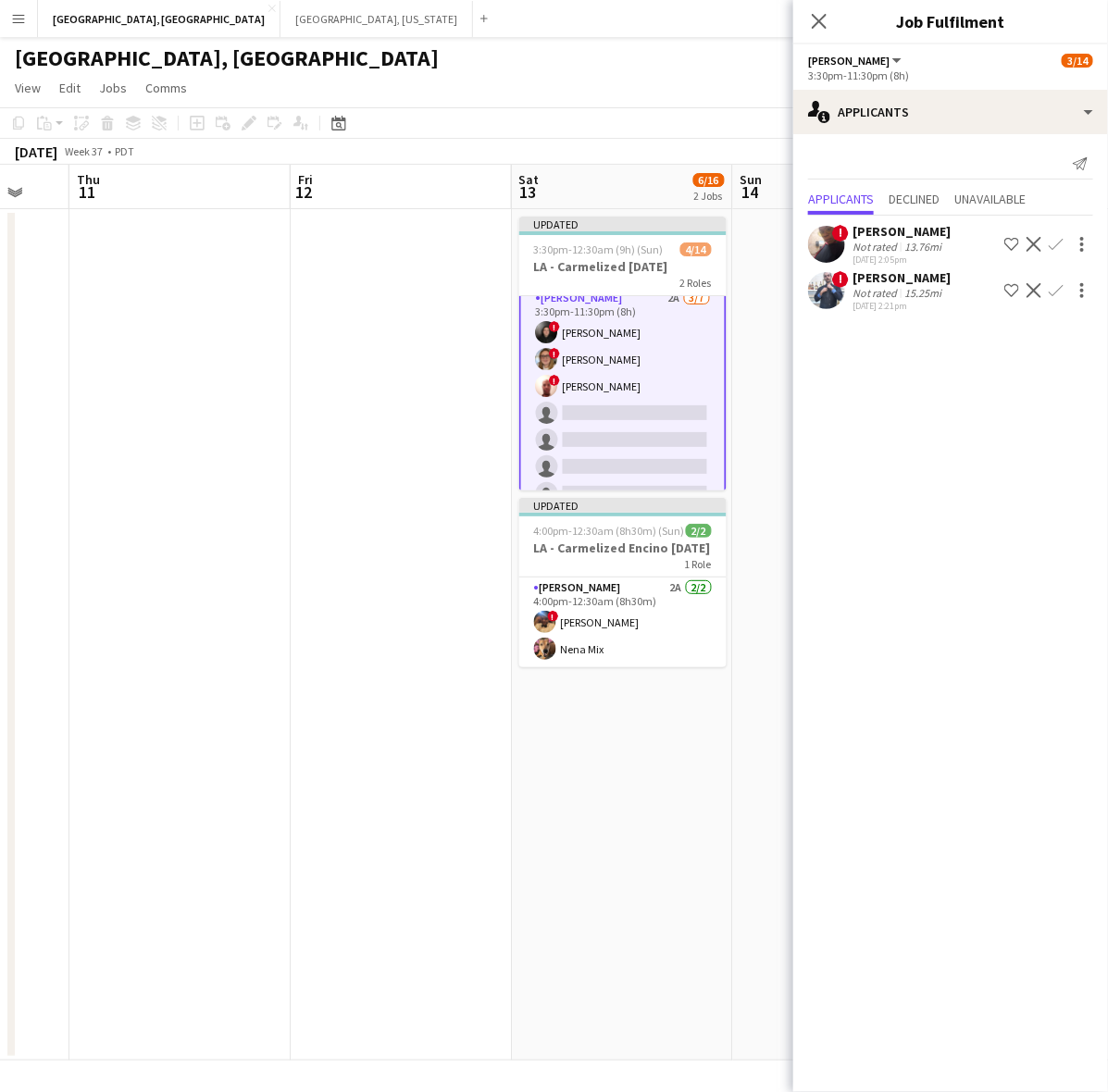
click at [1058, 243] on app-icon "Confirm" at bounding box center [1056, 244] width 15 height 15
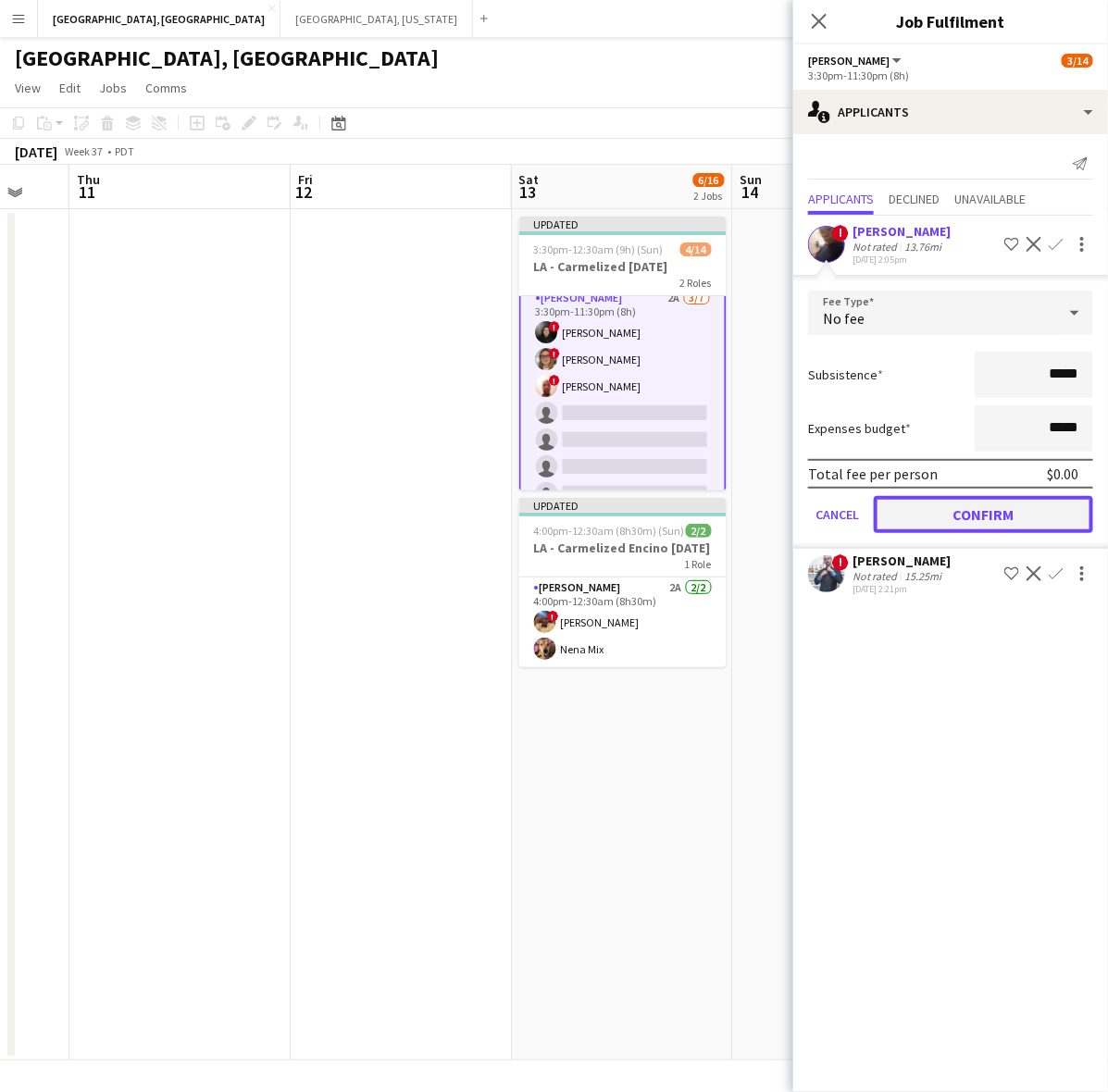
click at [993, 509] on button "Confirm" at bounding box center [984, 514] width 219 height 37
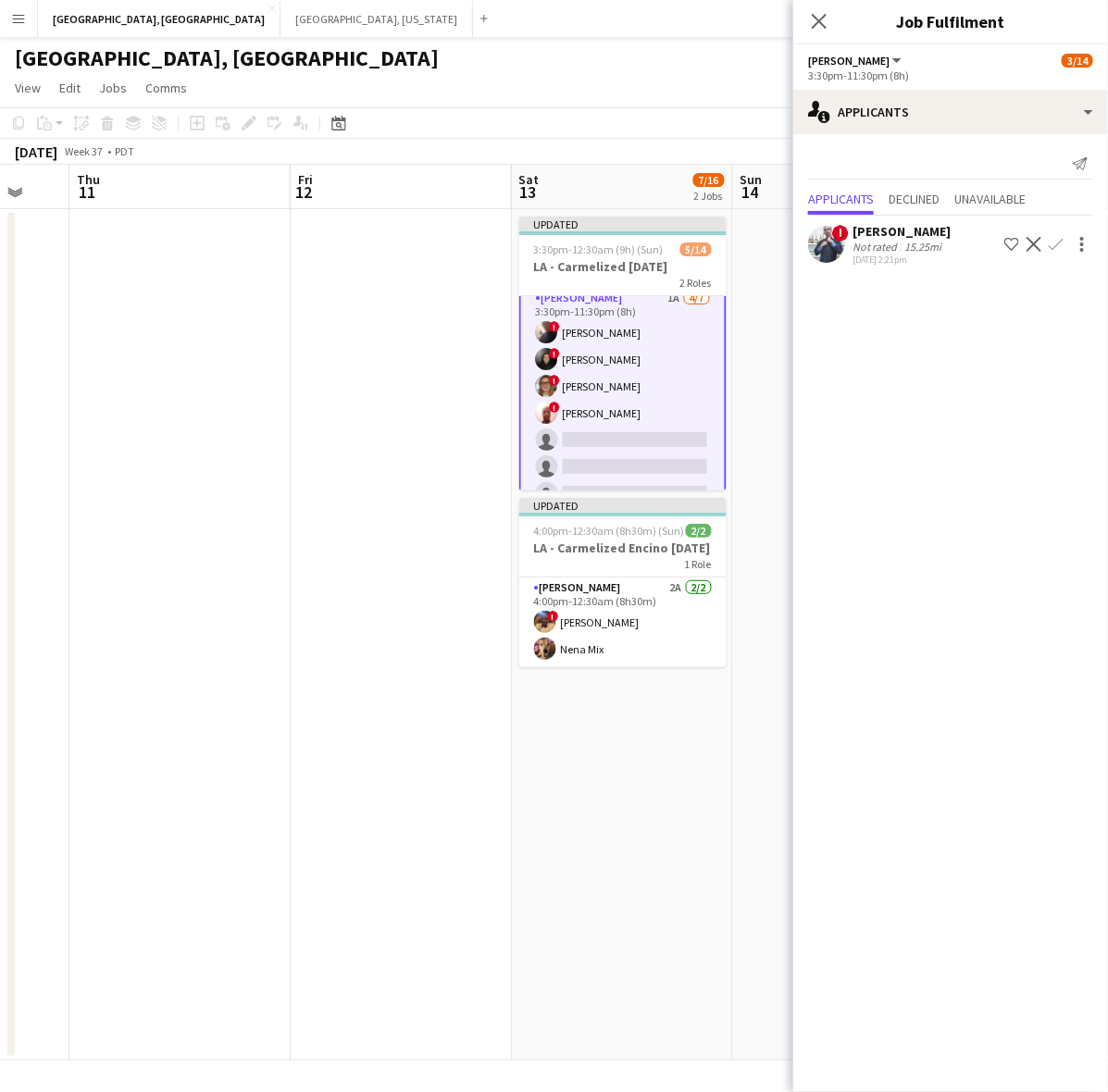
click at [727, 52] on div "[GEOGRAPHIC_DATA], [GEOGRAPHIC_DATA]" at bounding box center [554, 54] width 1108 height 35
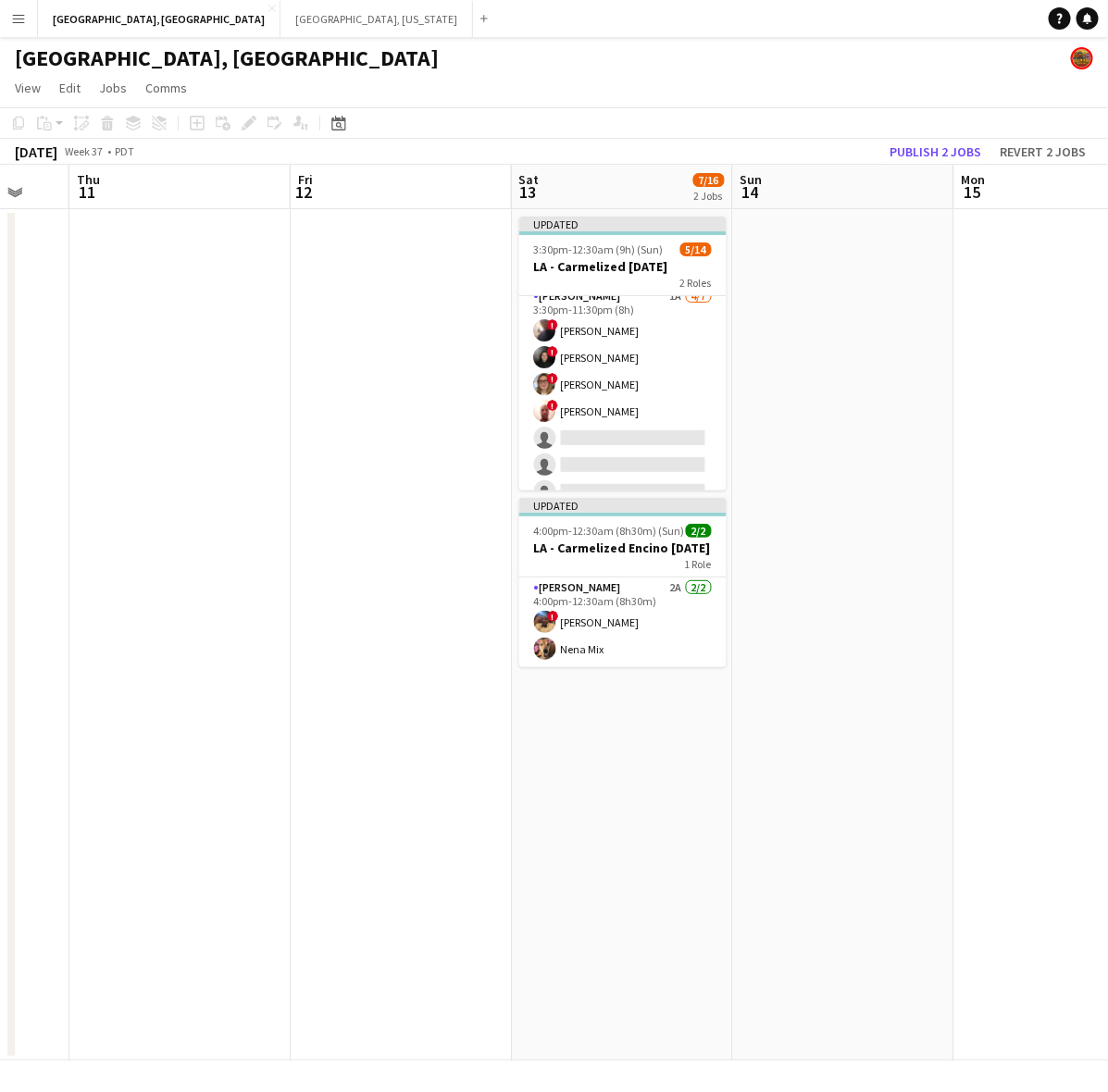
scroll to position [10, 0]
click at [923, 149] on button "Publish 2 jobs" at bounding box center [935, 151] width 107 height 24
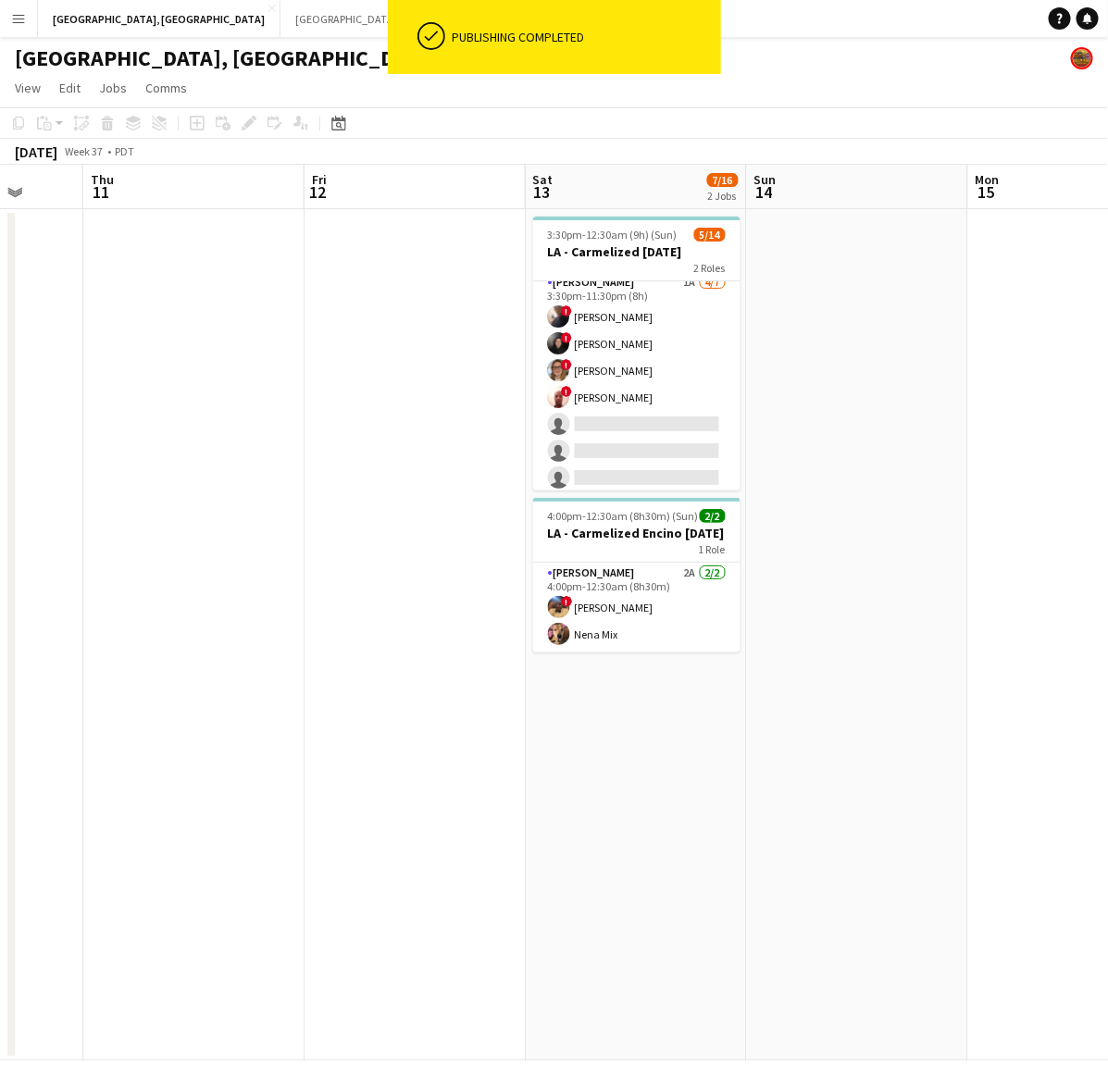
drag, startPoint x: 834, startPoint y: 438, endPoint x: 92, endPoint y: 669, distance: 777.1
click at [92, 669] on app-calendar-viewport "Mon 8 Tue 9 Wed 10 Thu 11 Fri 12 Sat 13 7/16 2 Jobs Sun 14 Mon 15 Tue 16 27/53 …" at bounding box center [554, 612] width 1108 height 896
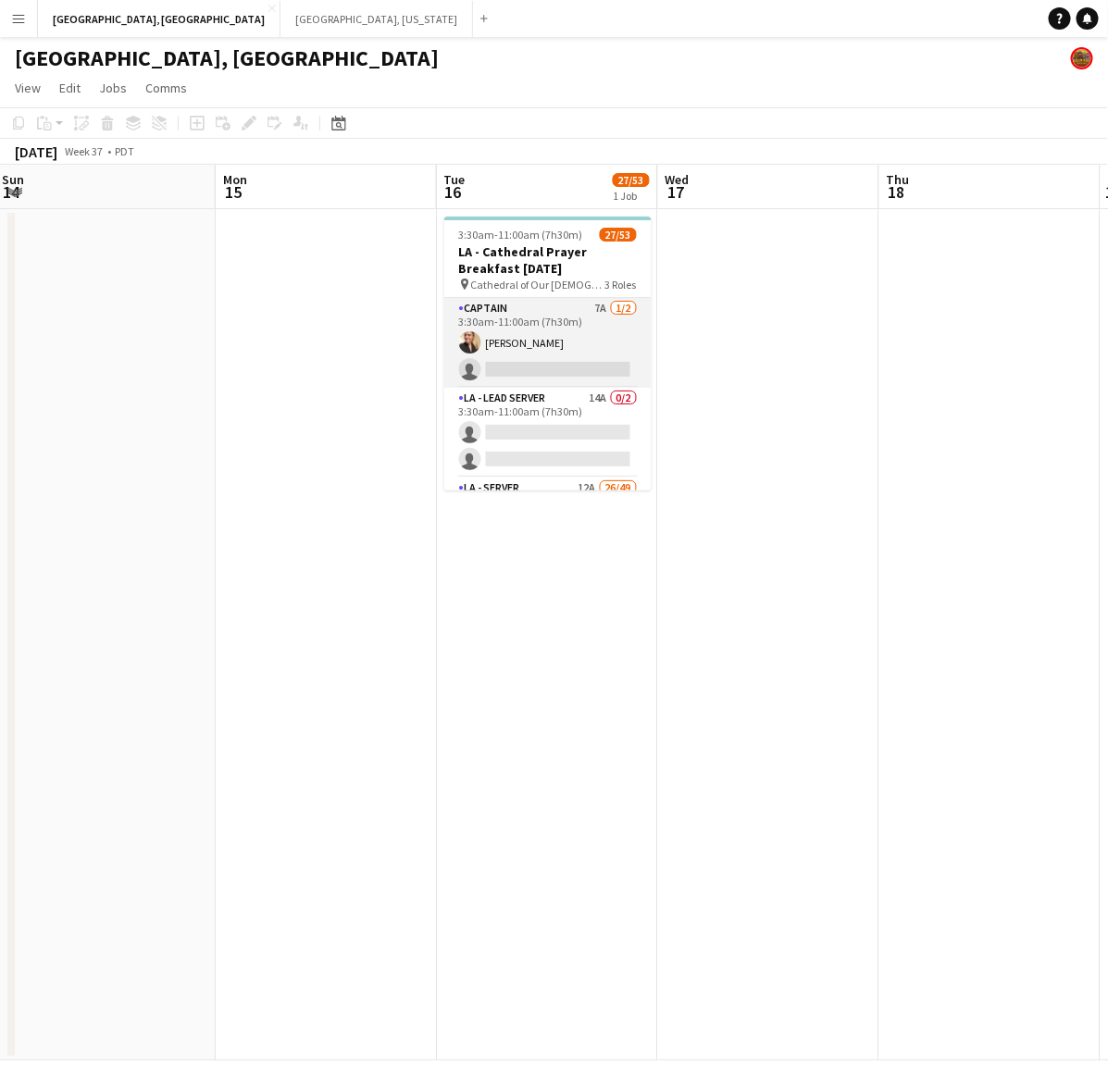
drag, startPoint x: 572, startPoint y: 322, endPoint x: 597, endPoint y: 315, distance: 26.0
click at [572, 321] on app-card-role "Captain 7A [DATE] 3:30am-11:00am (7h30m) [PERSON_NAME] single-neutral-actions" at bounding box center [547, 343] width 207 height 89
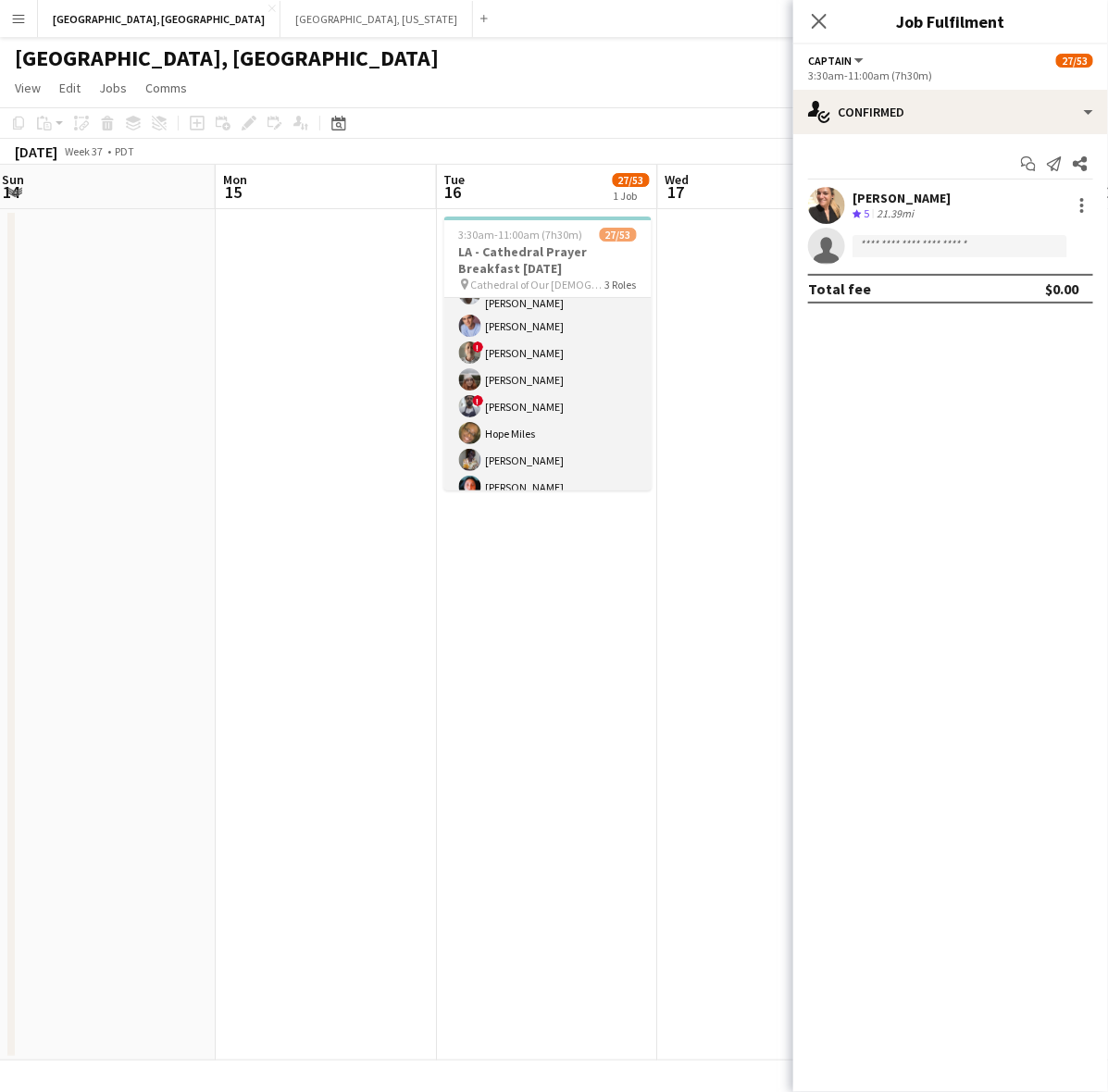
scroll to position [347, 0]
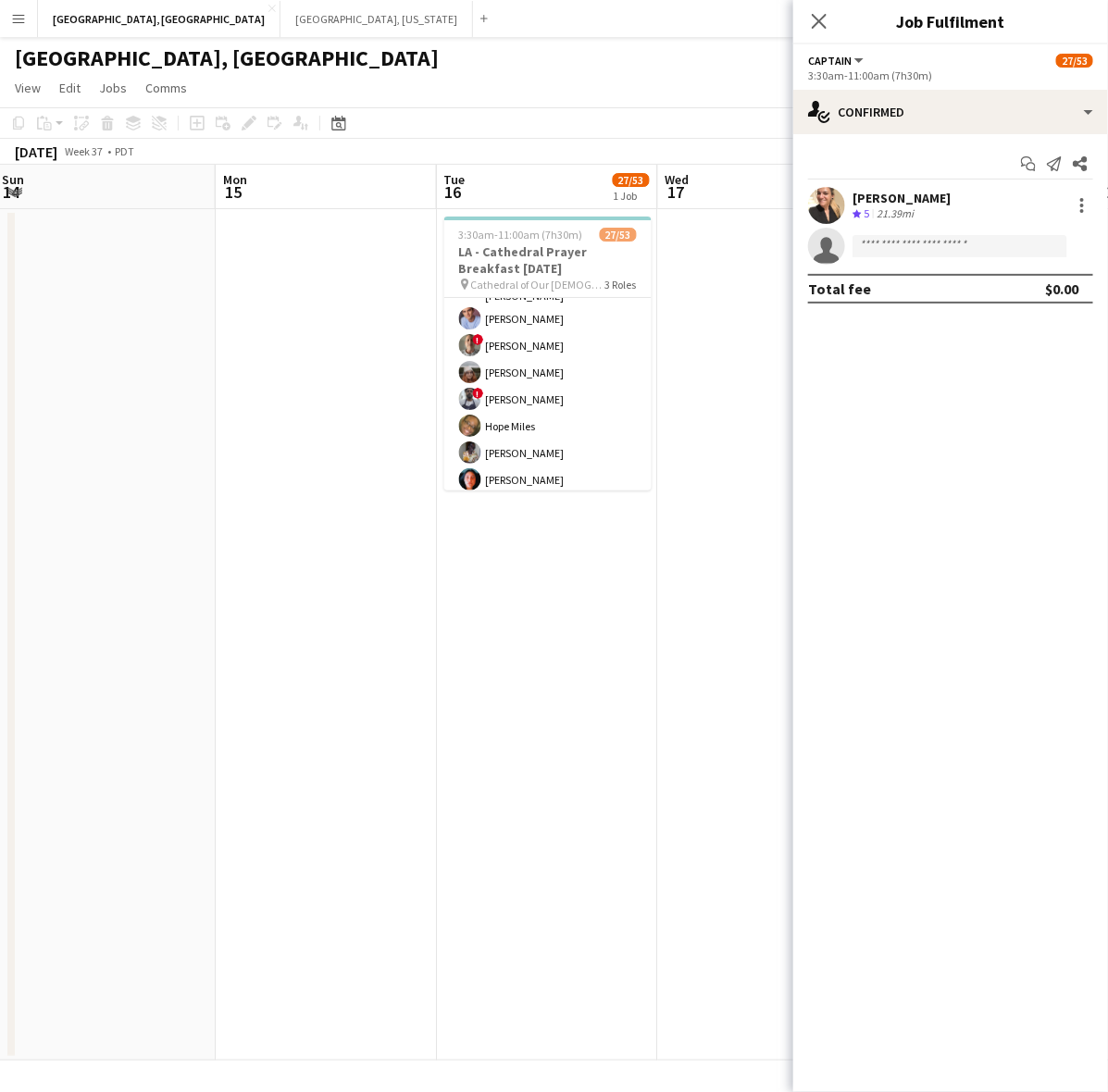
click at [561, 428] on app-card-role "LA - Server 12A 26/49 4:00am-10:00am (6h) [PERSON_NAME] [PERSON_NAME] [PERSON_N…" at bounding box center [547, 814] width 207 height 1362
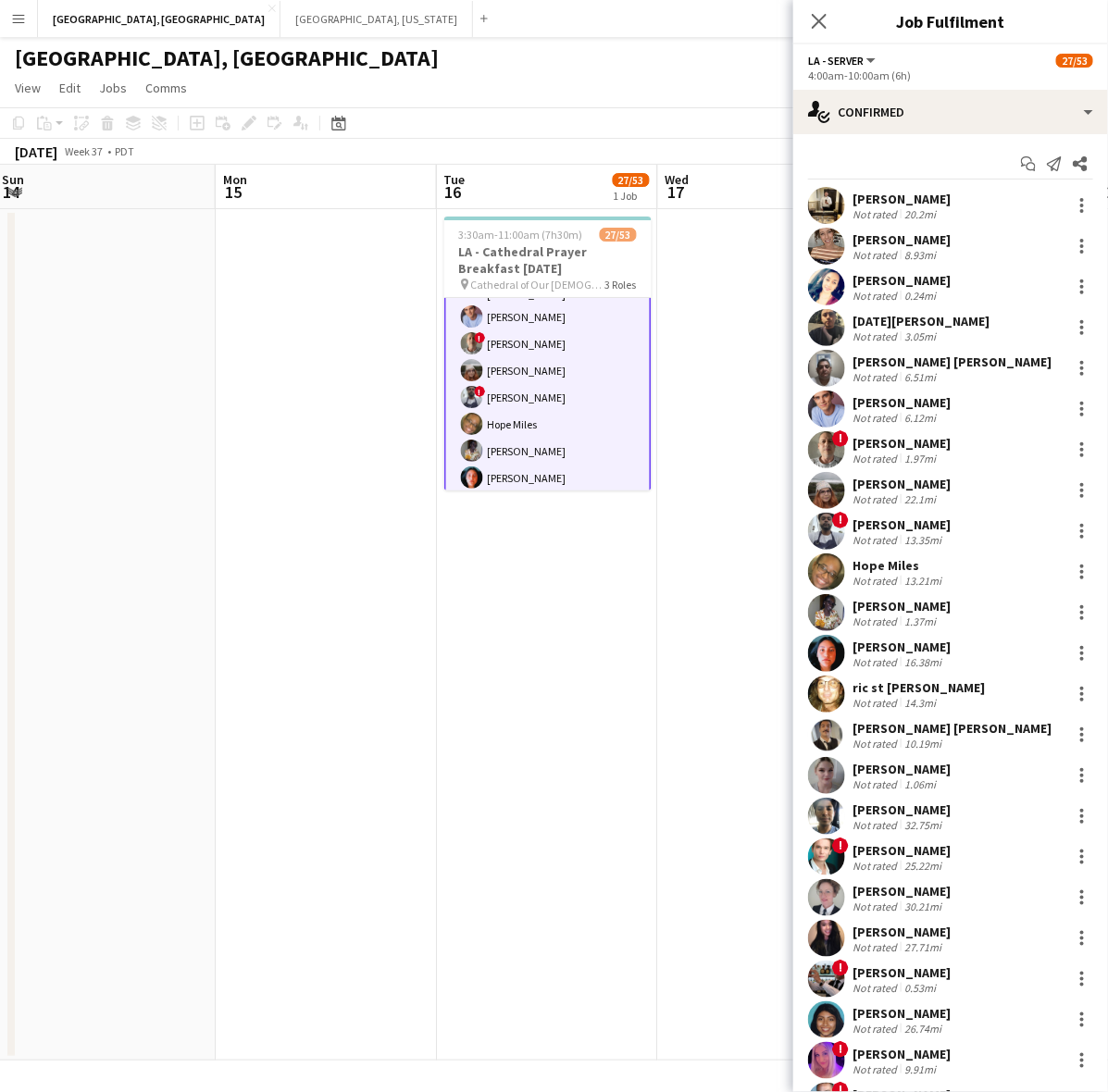
scroll to position [345, 0]
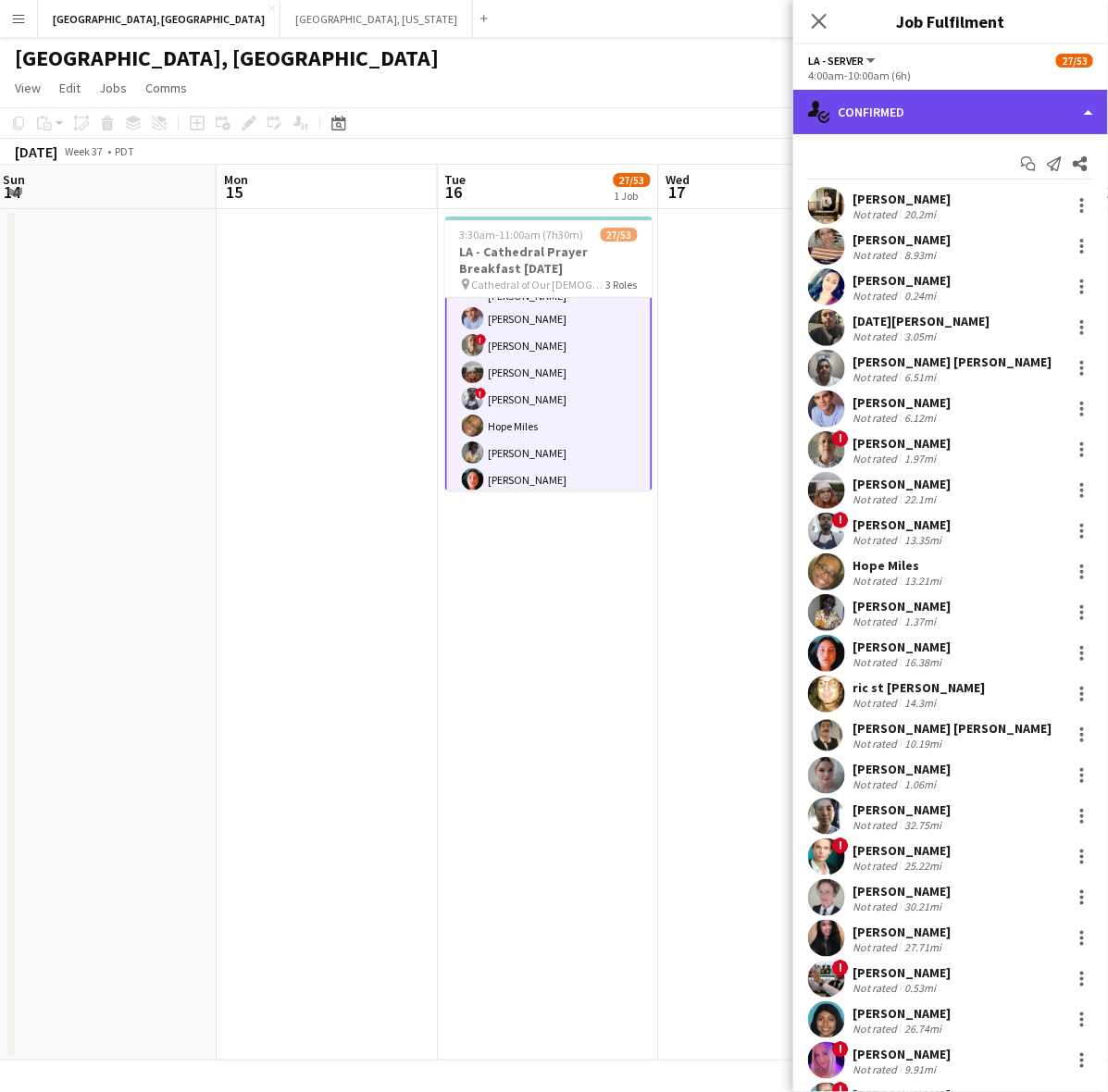
click at [908, 94] on div "single-neutral-actions-check-2 Confirmed" at bounding box center [951, 112] width 315 height 45
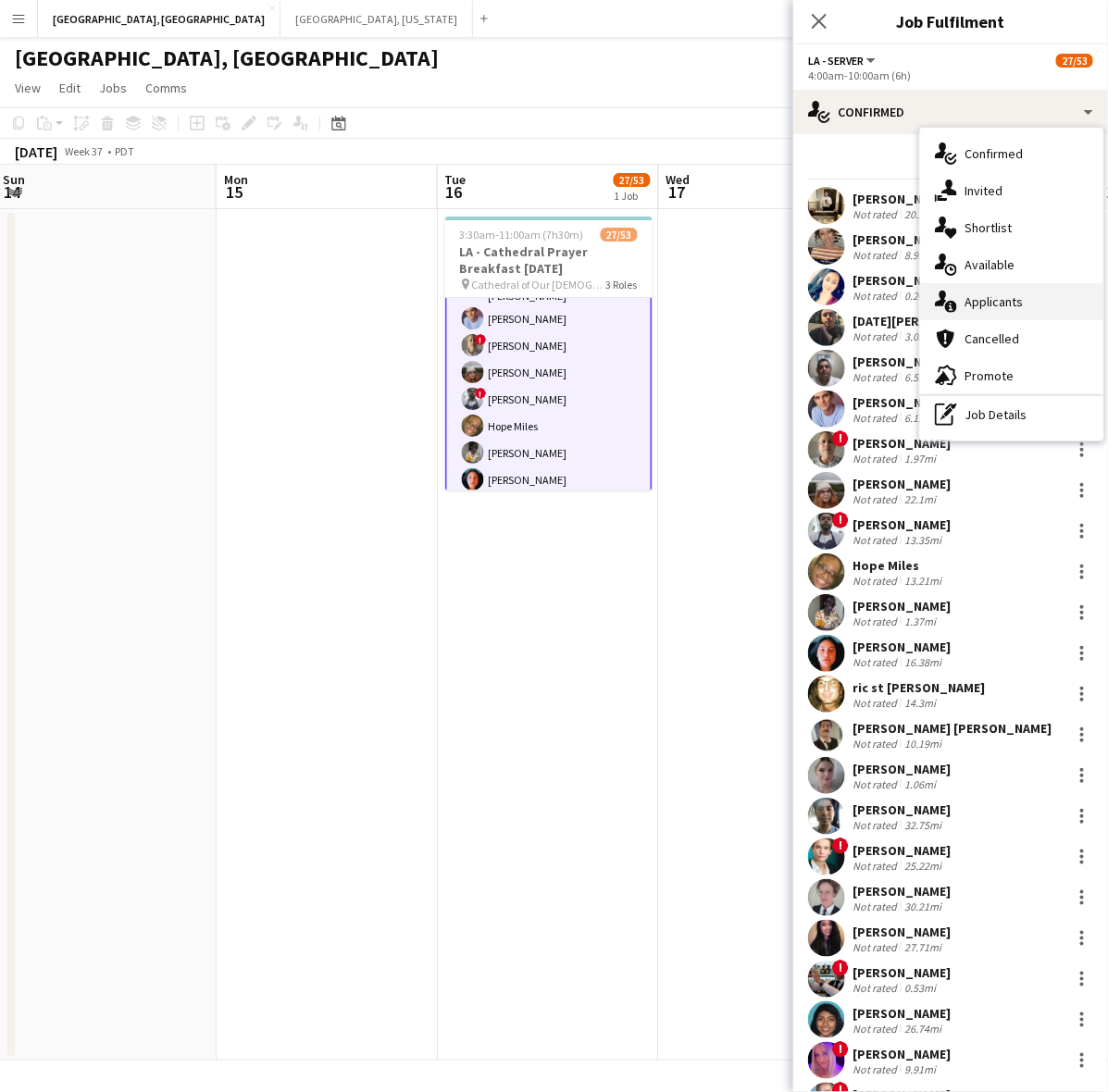
click at [1027, 287] on div "single-neutral-actions-information Applicants" at bounding box center [1011, 302] width 184 height 37
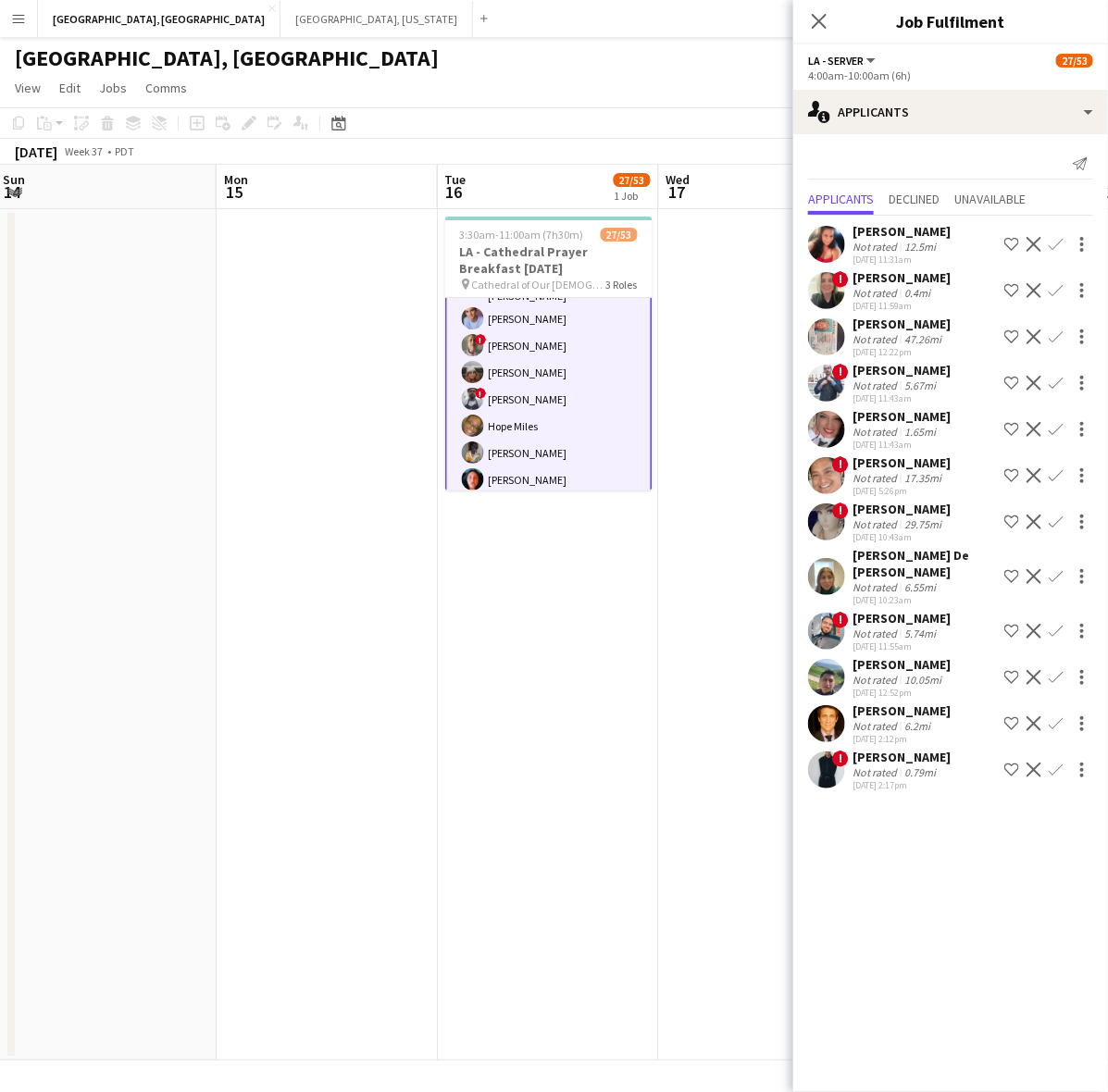
click at [825, 731] on app-user-avatar at bounding box center [826, 723] width 37 height 37
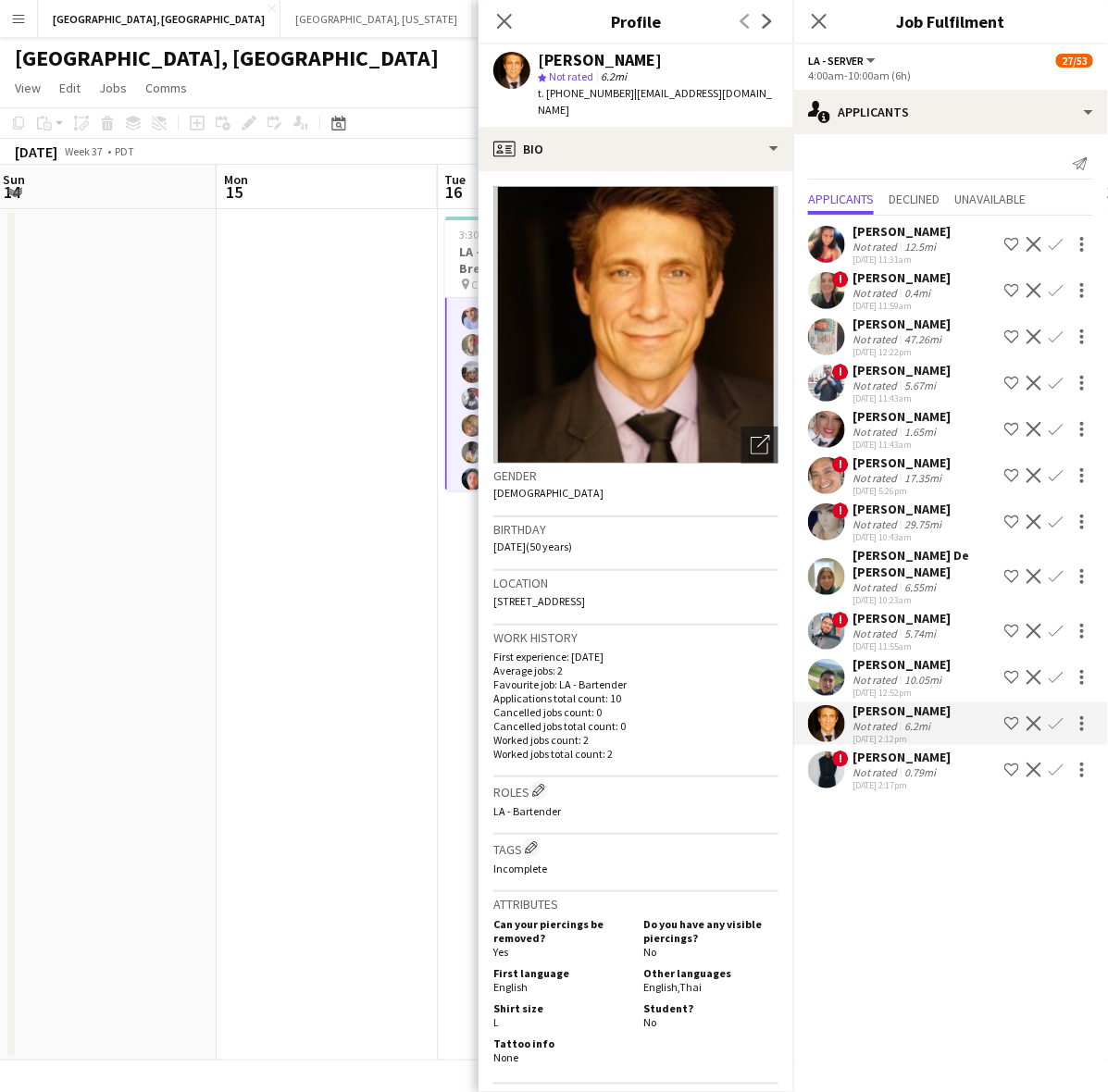
drag, startPoint x: 1057, startPoint y: 721, endPoint x: 1052, endPoint y: 754, distance: 33.4
click at [1056, 721] on app-icon "Confirm" at bounding box center [1056, 723] width 15 height 15
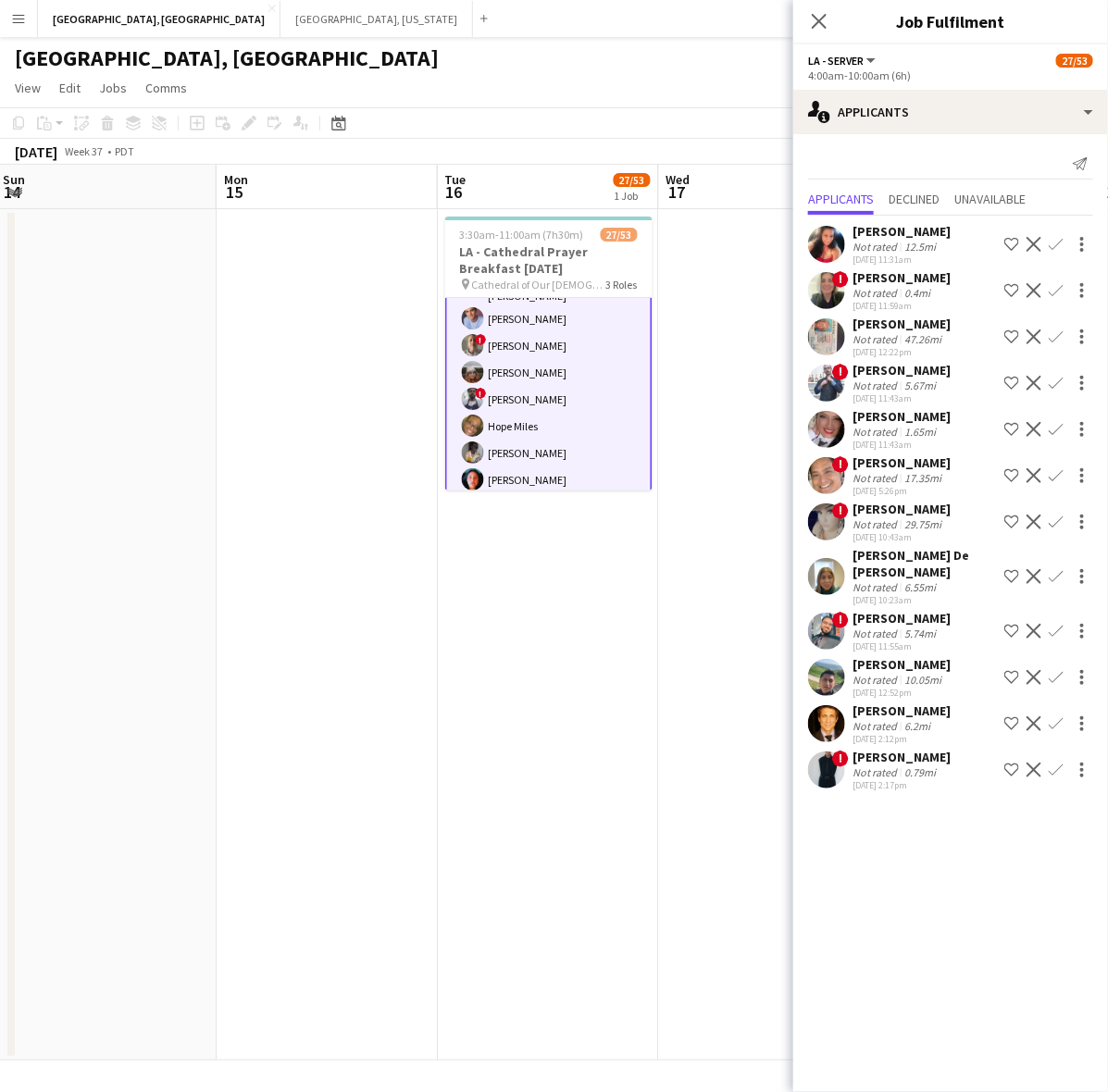
click at [1059, 721] on app-icon "Confirm" at bounding box center [1056, 723] width 15 height 15
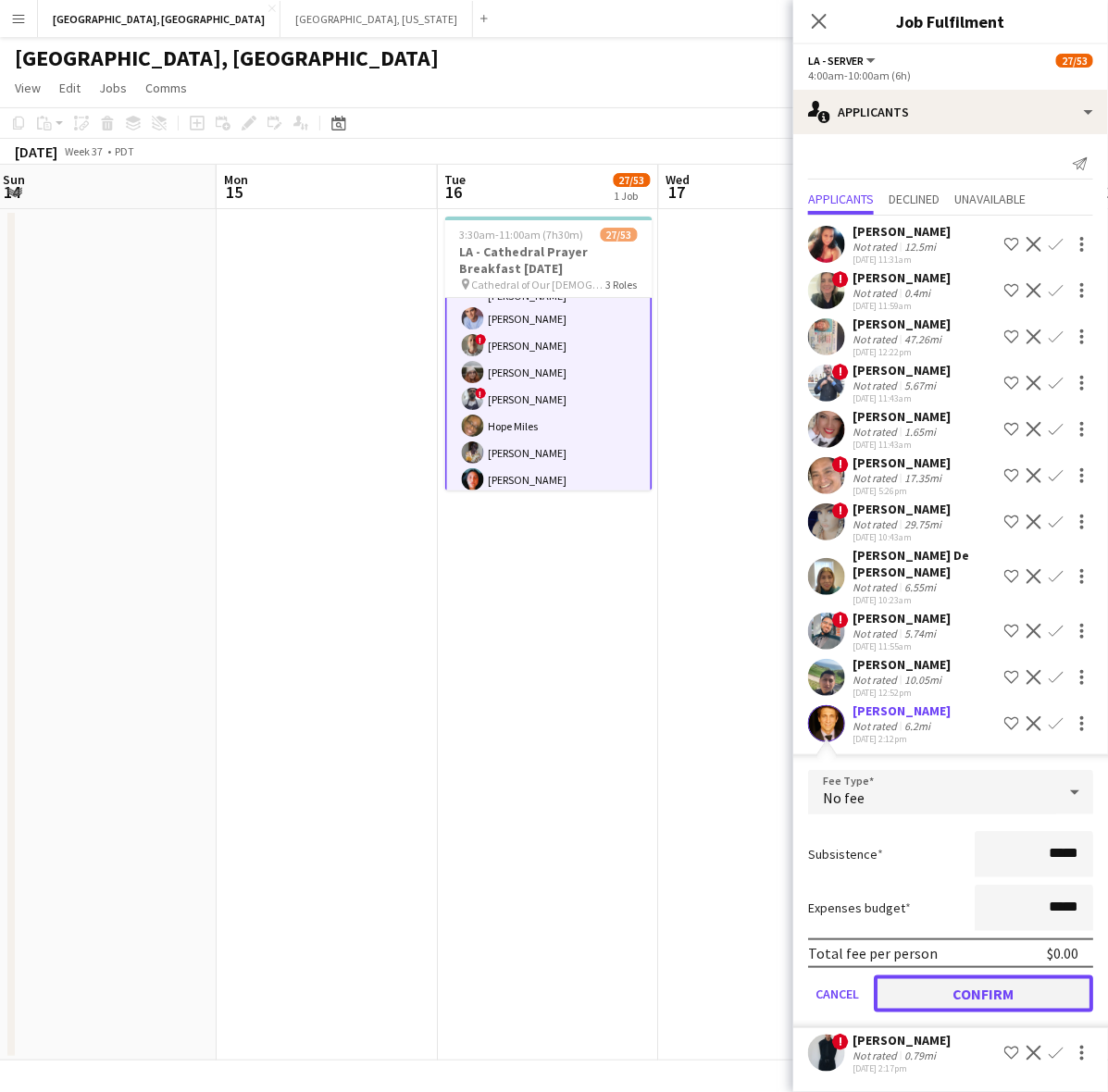
click at [964, 995] on button "Confirm" at bounding box center [984, 993] width 219 height 37
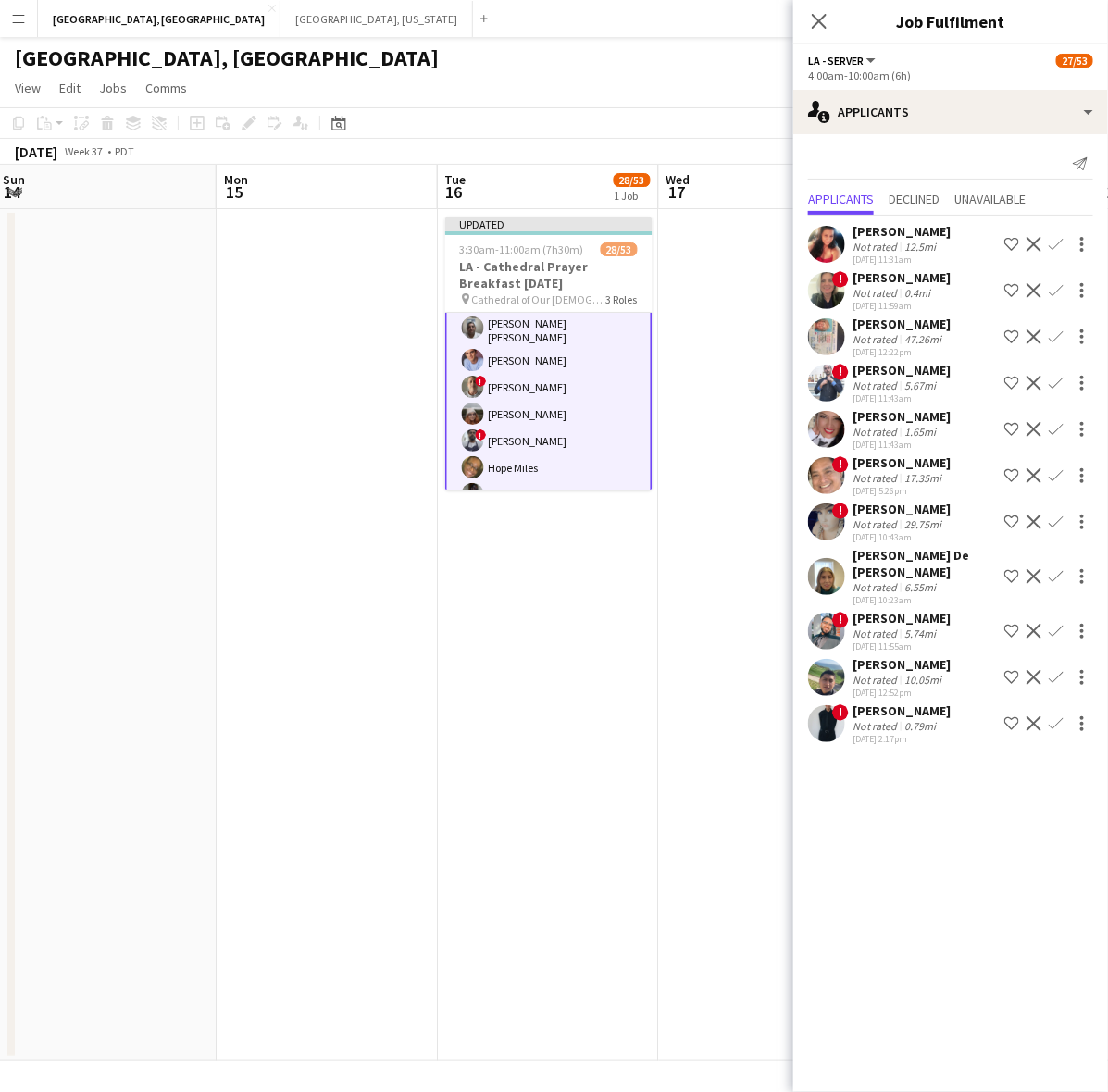
click at [1059, 674] on app-icon "Confirm" at bounding box center [1056, 677] width 15 height 15
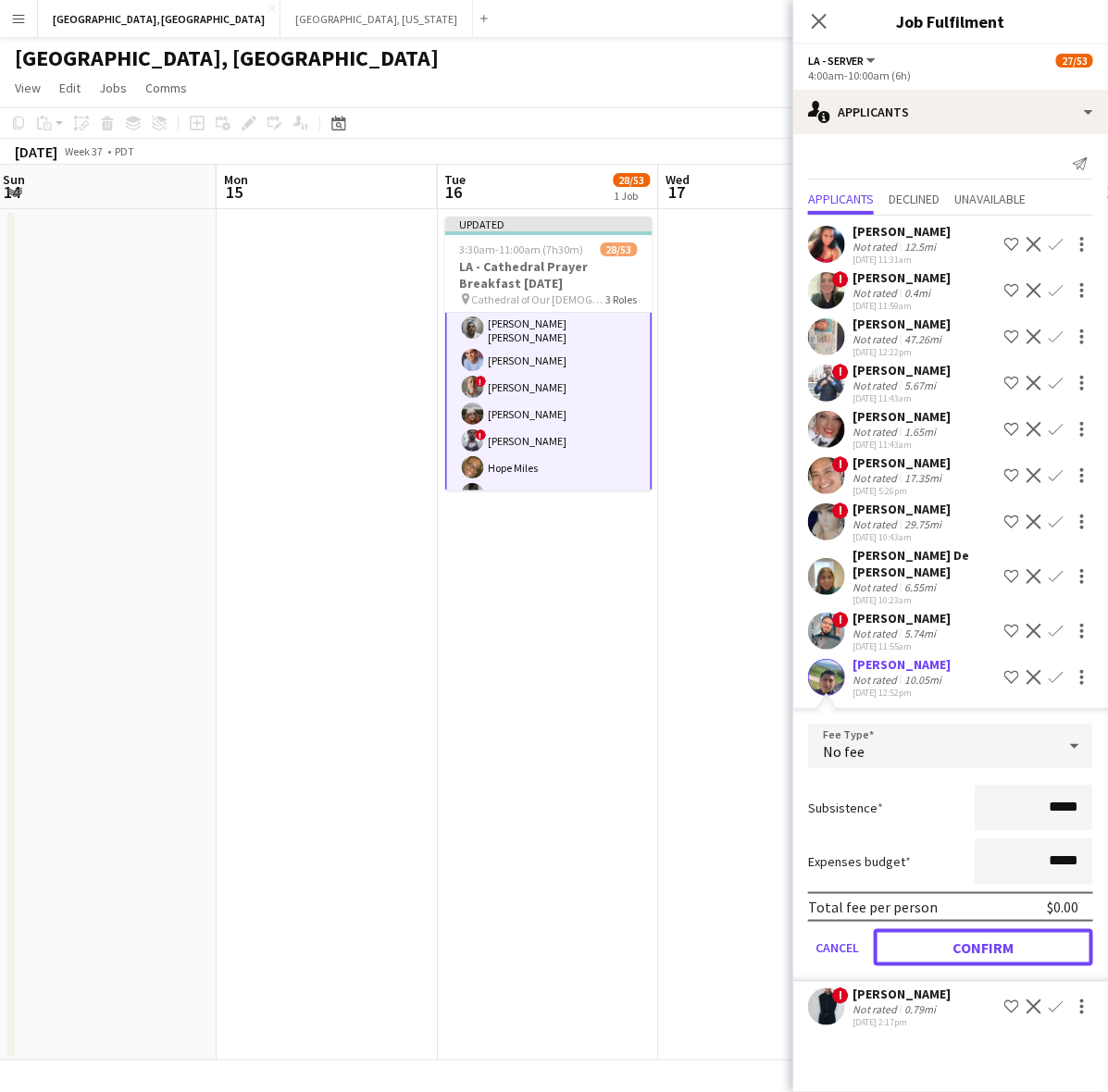
click at [972, 936] on button "Confirm" at bounding box center [984, 947] width 219 height 37
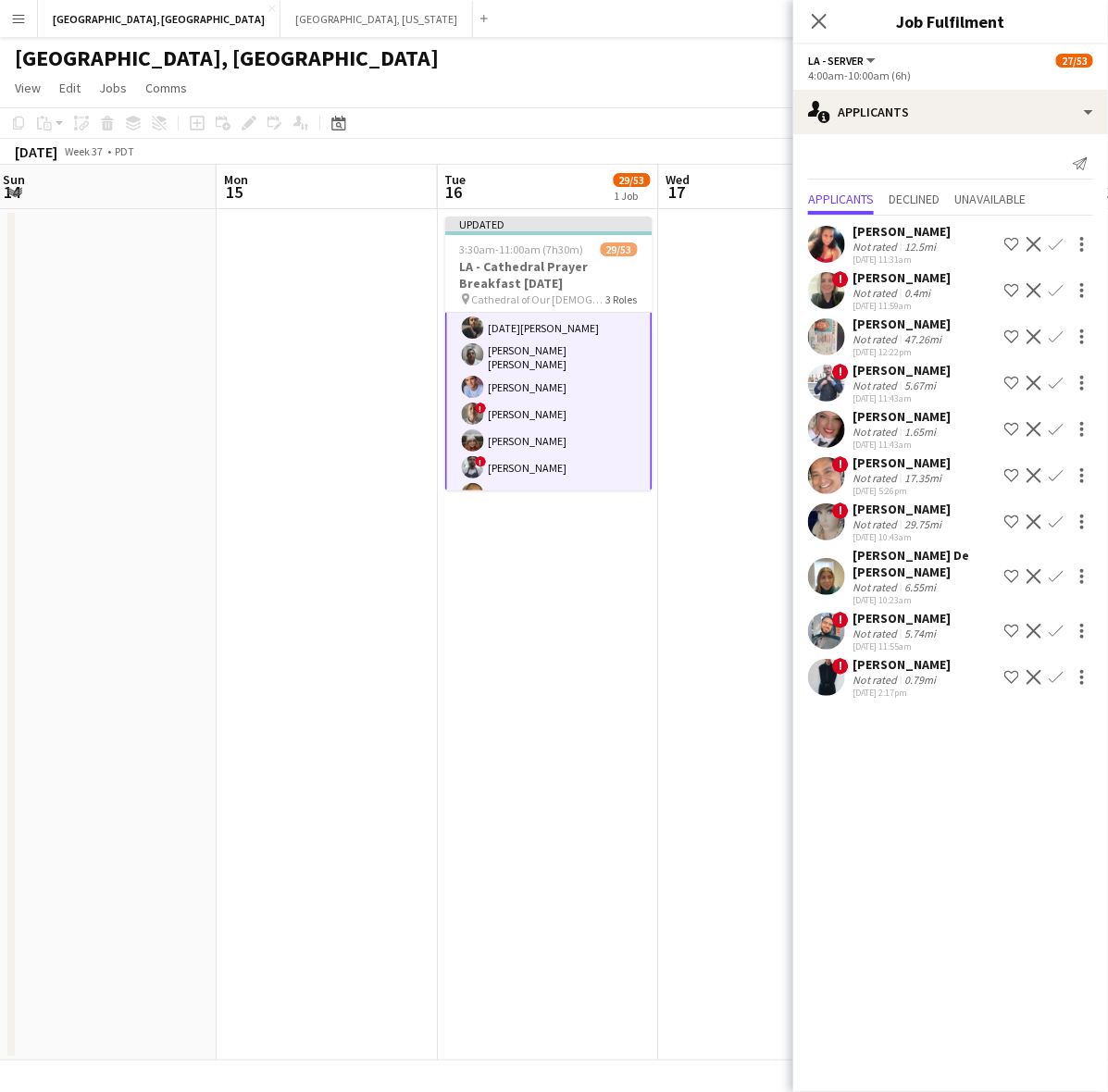
click at [737, 522] on app-date-cell at bounding box center [770, 634] width 221 height 851
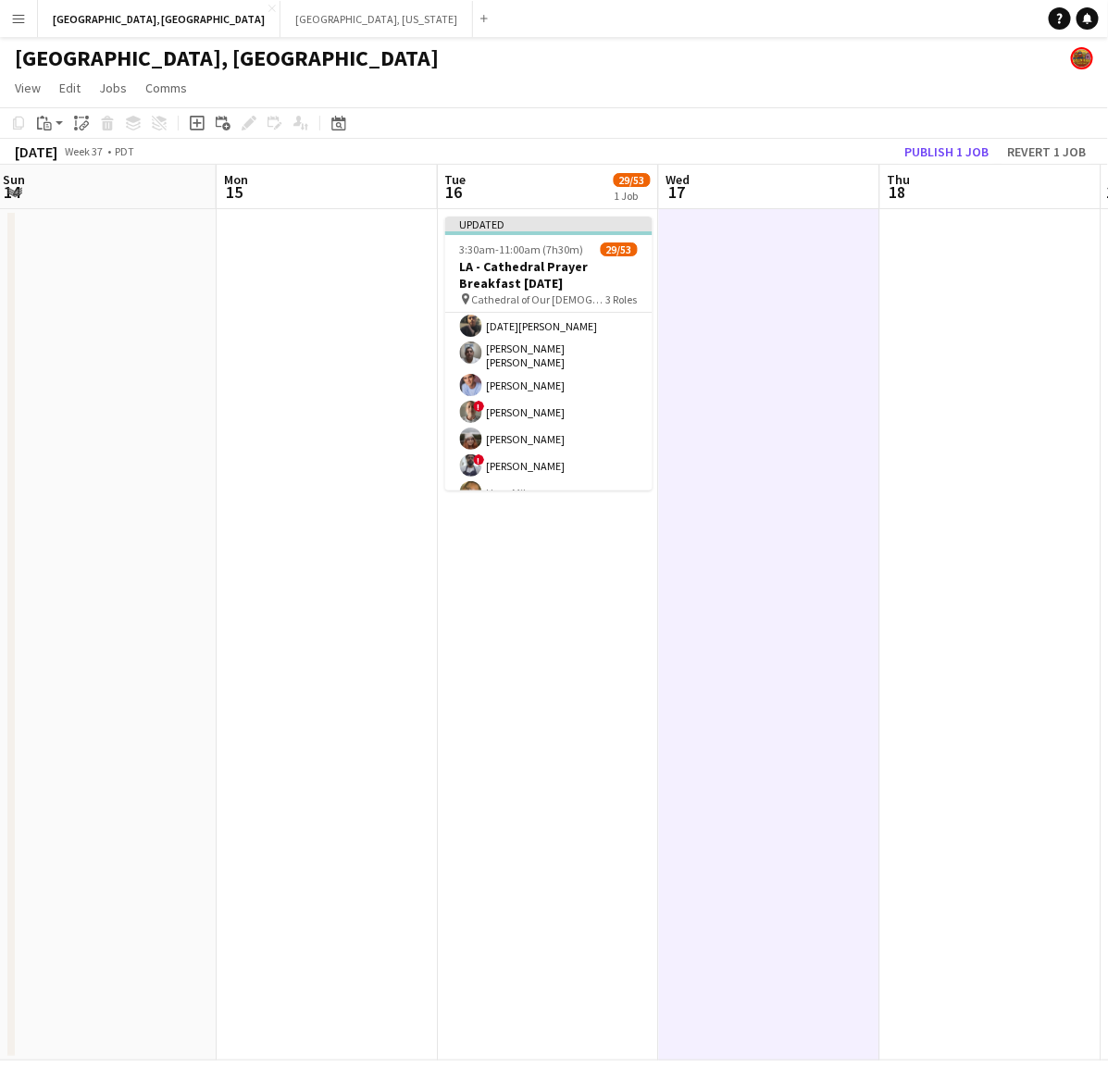
scroll to position [345, 0]
click at [919, 144] on button "Publish 1 job" at bounding box center [946, 151] width 99 height 24
